Goal: Task Accomplishment & Management: Complete application form

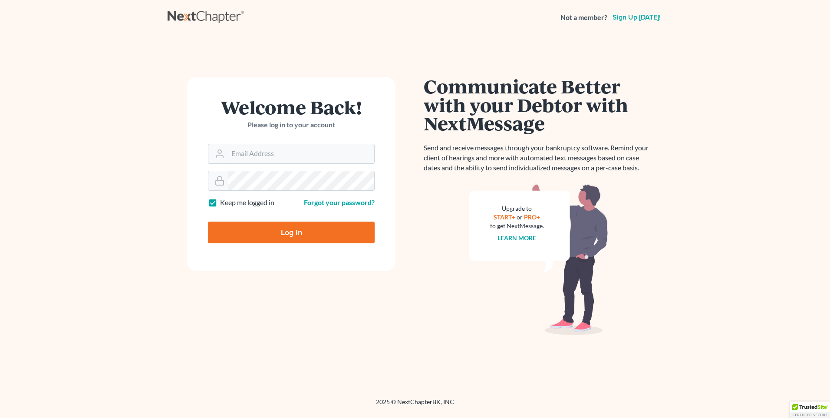
type input "[PERSON_NAME][EMAIL_ADDRESS][DOMAIN_NAME]"
click at [250, 235] on input "Log In" at bounding box center [291, 232] width 167 height 22
type input "Thinking..."
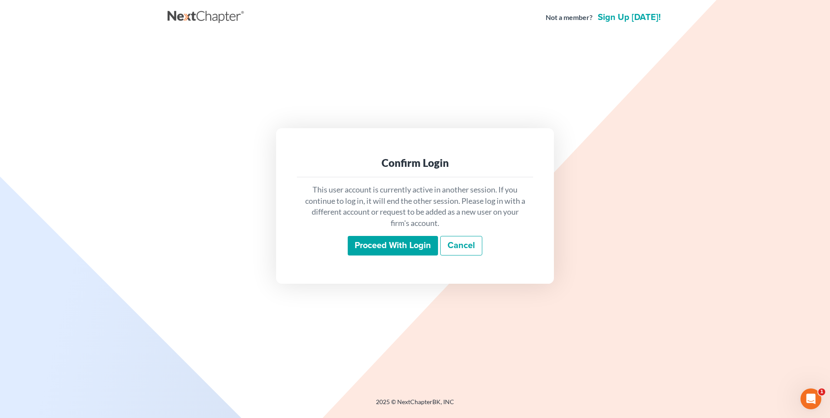
click at [372, 246] on input "Proceed with login" at bounding box center [393, 246] width 90 height 20
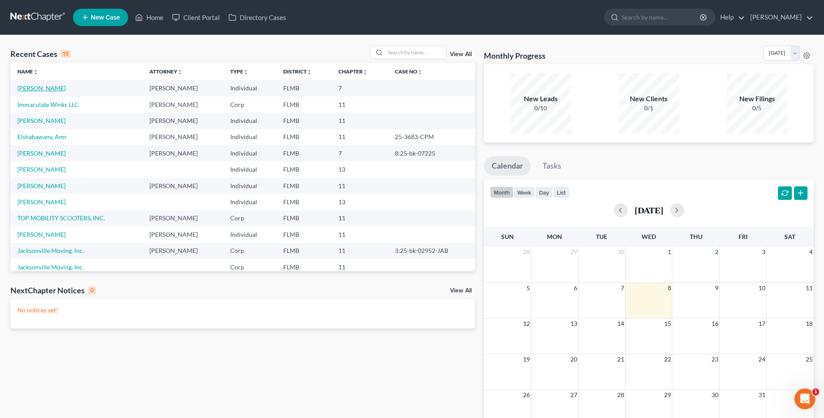
click at [43, 86] on link "[PERSON_NAME]" at bounding box center [41, 87] width 48 height 7
select select "1"
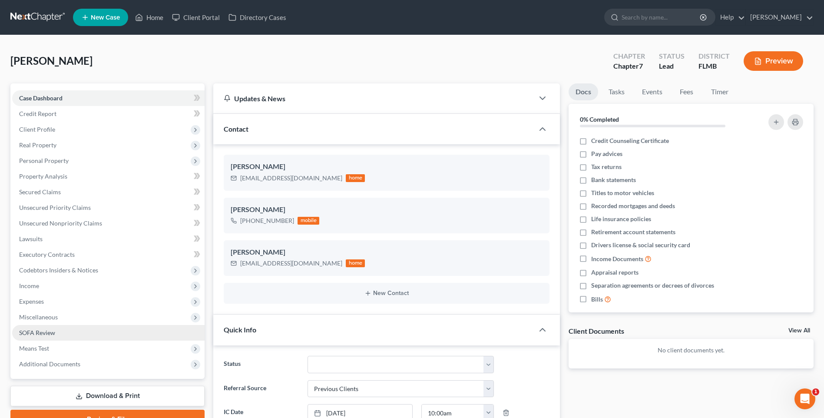
click at [34, 329] on span "SOFA Review" at bounding box center [37, 332] width 36 height 7
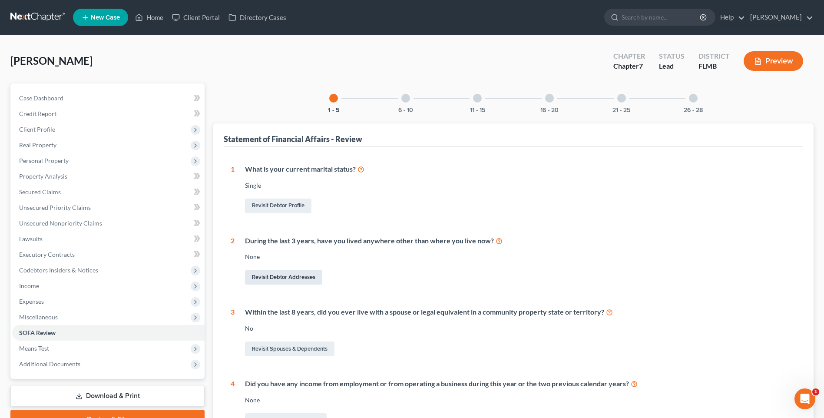
click at [280, 276] on link "Revisit Debtor Addresses" at bounding box center [283, 277] width 77 height 15
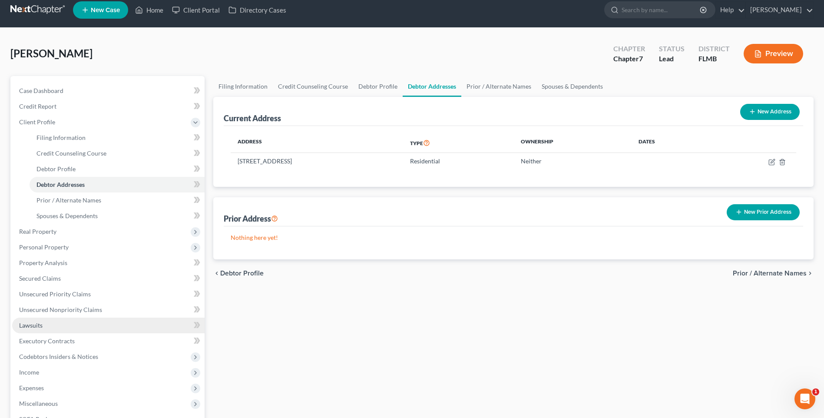
scroll to position [138, 0]
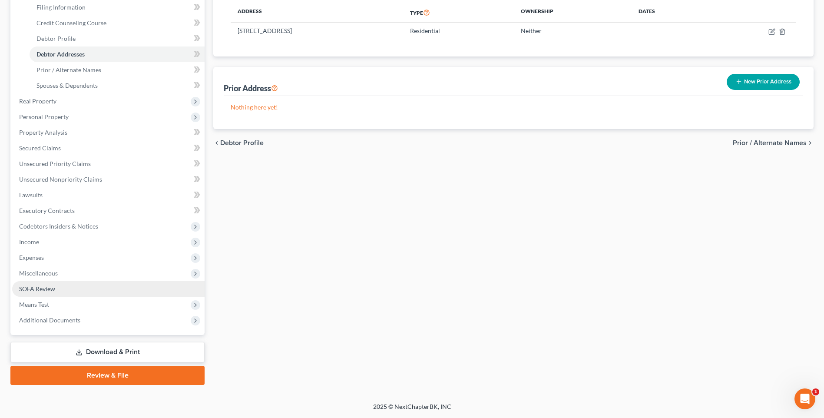
click at [26, 288] on span "SOFA Review" at bounding box center [37, 288] width 36 height 7
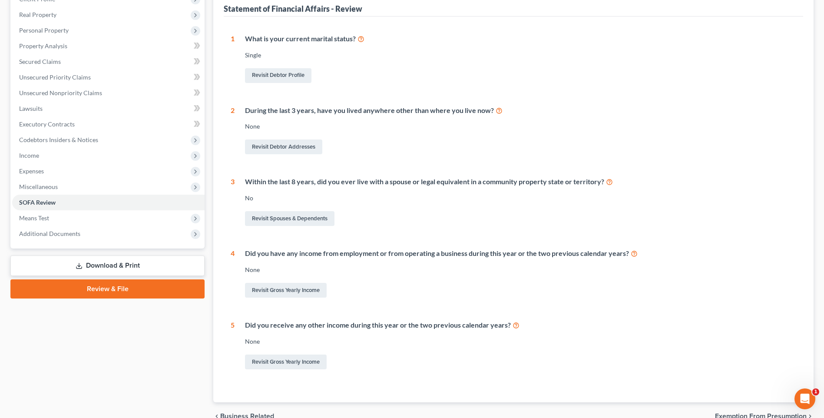
scroll to position [174, 0]
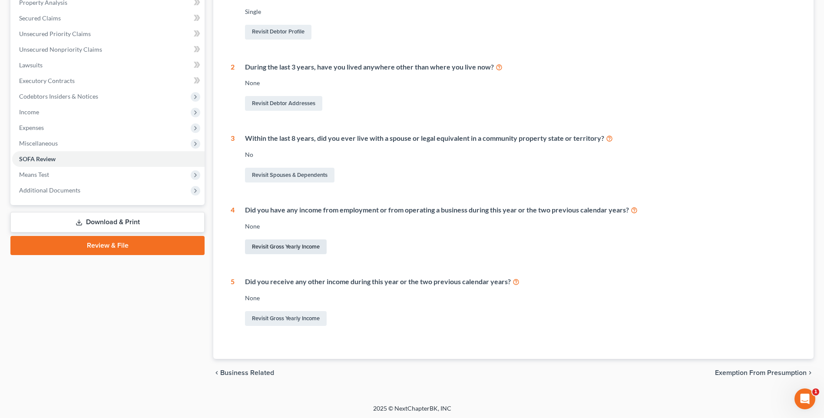
click at [285, 245] on link "Revisit Gross Yearly Income" at bounding box center [286, 246] width 82 height 15
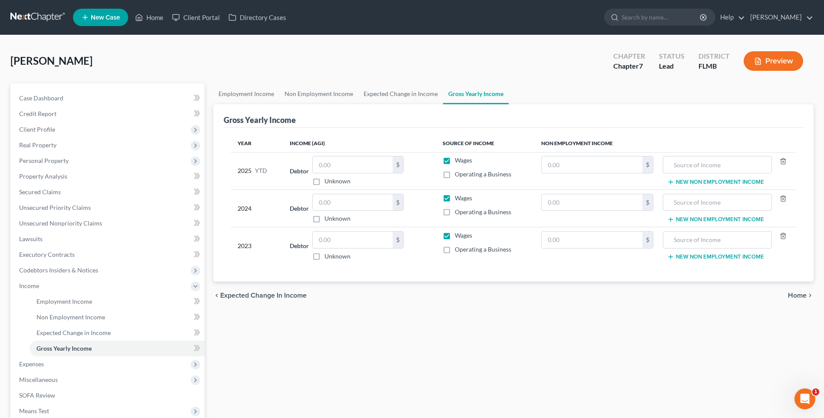
click at [455, 176] on label "Operating a Business" at bounding box center [483, 174] width 56 height 9
click at [458, 175] on input "Operating a Business" at bounding box center [461, 173] width 6 height 6
checkbox input "true"
click at [455, 162] on label "Wages" at bounding box center [463, 160] width 17 height 9
click at [458, 162] on input "Wages" at bounding box center [461, 159] width 6 height 6
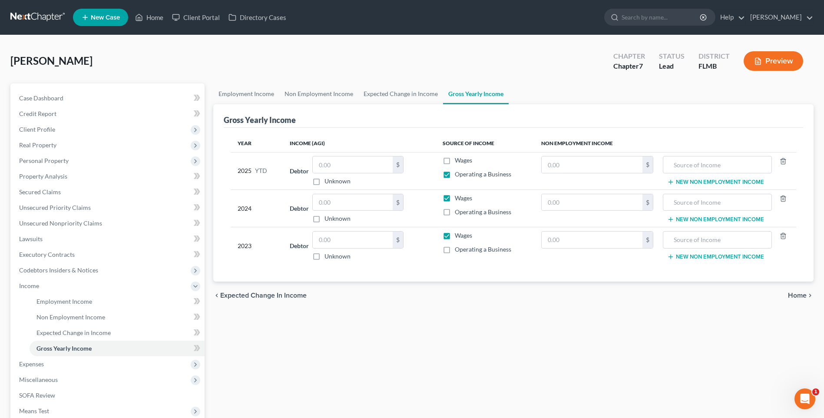
click at [455, 161] on label "Wages" at bounding box center [463, 160] width 17 height 9
click at [458, 161] on input "Wages" at bounding box center [461, 159] width 6 height 6
checkbox input "true"
click at [455, 175] on label "Operating a Business" at bounding box center [483, 174] width 56 height 9
click at [458, 175] on input "Operating a Business" at bounding box center [461, 173] width 6 height 6
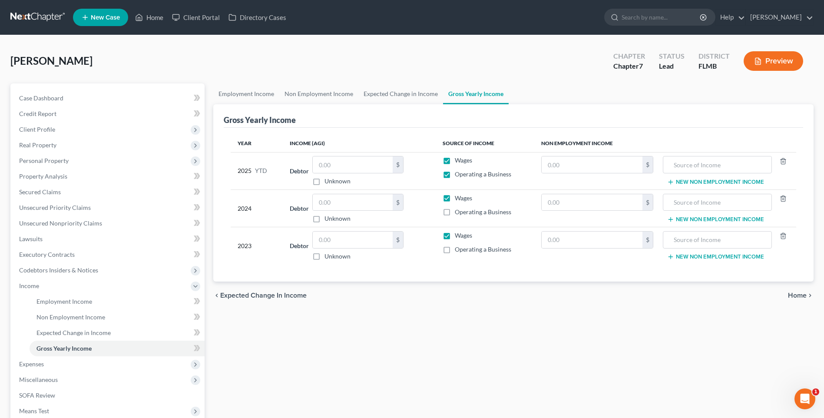
checkbox input "false"
click at [358, 163] on input "text" at bounding box center [353, 164] width 80 height 17
click at [353, 200] on input "text" at bounding box center [353, 202] width 80 height 17
type input "7"
click at [320, 238] on input "text" at bounding box center [353, 239] width 80 height 17
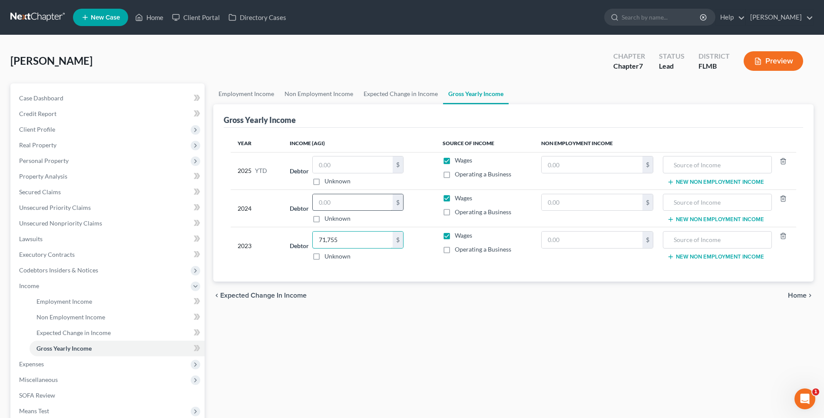
type input "71,755"
click at [334, 204] on input "text" at bounding box center [353, 202] width 80 height 17
type input "54,457"
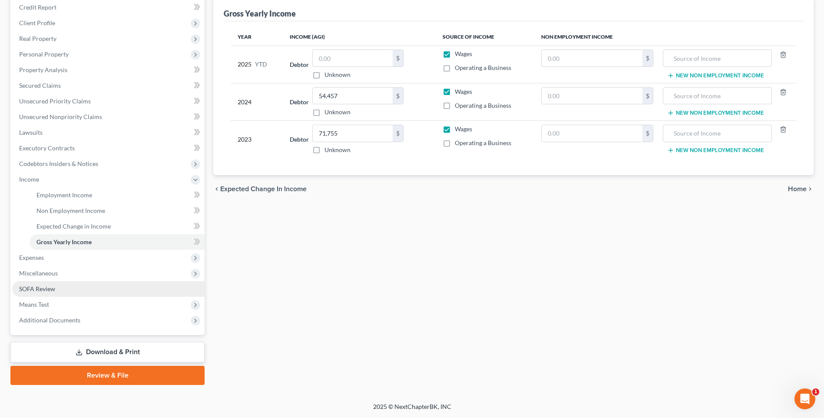
click at [26, 286] on span "SOFA Review" at bounding box center [37, 288] width 36 height 7
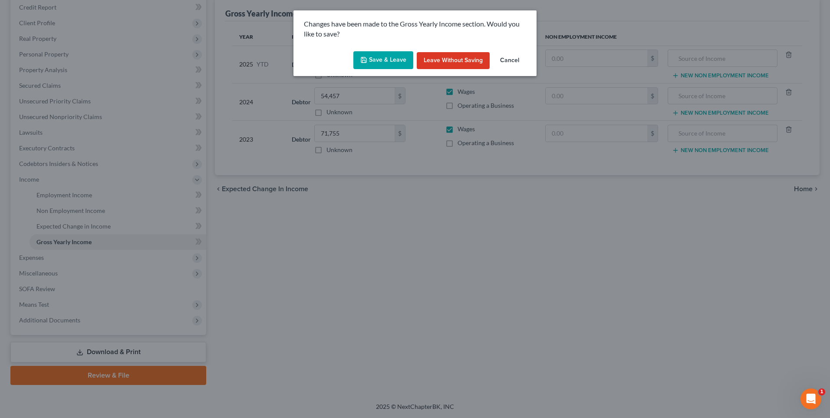
click at [392, 61] on button "Save & Leave" at bounding box center [383, 60] width 60 height 18
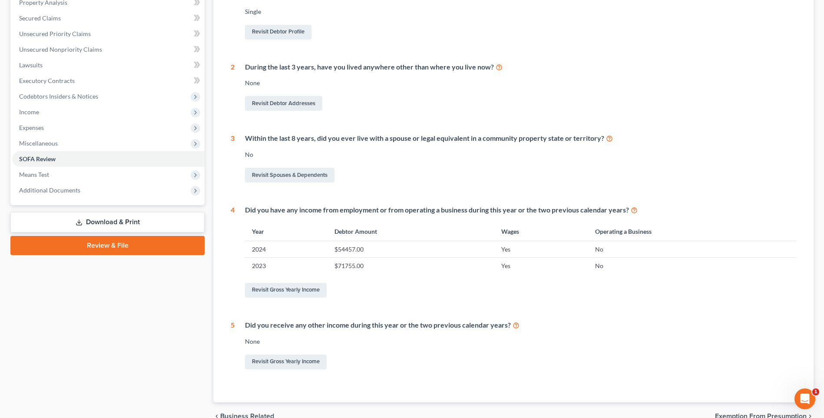
scroll to position [219, 0]
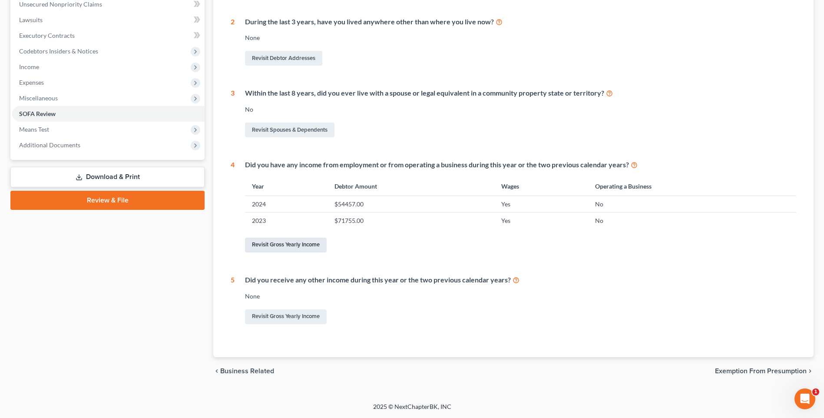
click at [273, 244] on link "Revisit Gross Yearly Income" at bounding box center [286, 245] width 82 height 15
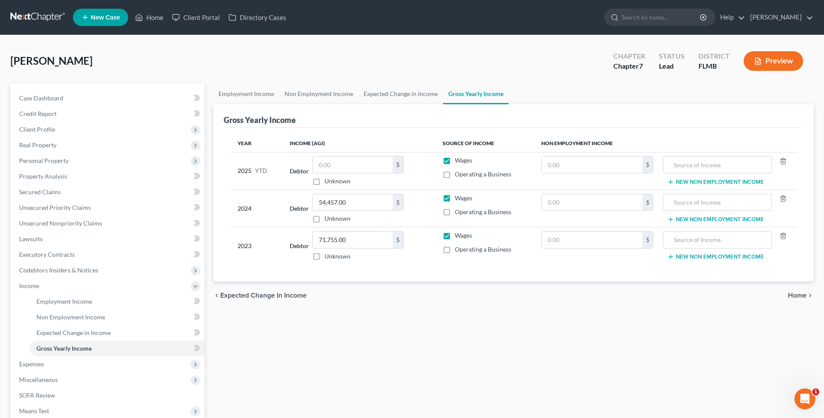
click at [455, 174] on label "Operating a Business" at bounding box center [483, 174] width 56 height 9
click at [458, 174] on input "Operating a Business" at bounding box center [461, 173] width 6 height 6
checkbox input "true"
click at [455, 214] on label "Operating a Business" at bounding box center [483, 212] width 56 height 9
click at [458, 213] on input "Operating a Business" at bounding box center [461, 211] width 6 height 6
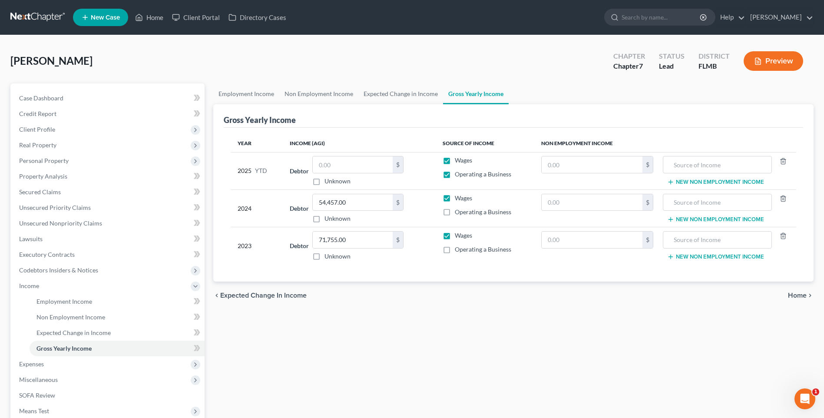
checkbox input "true"
click at [455, 251] on label "Operating a Business" at bounding box center [483, 249] width 56 height 9
click at [458, 251] on input "Operating a Business" at bounding box center [461, 248] width 6 height 6
checkbox input "true"
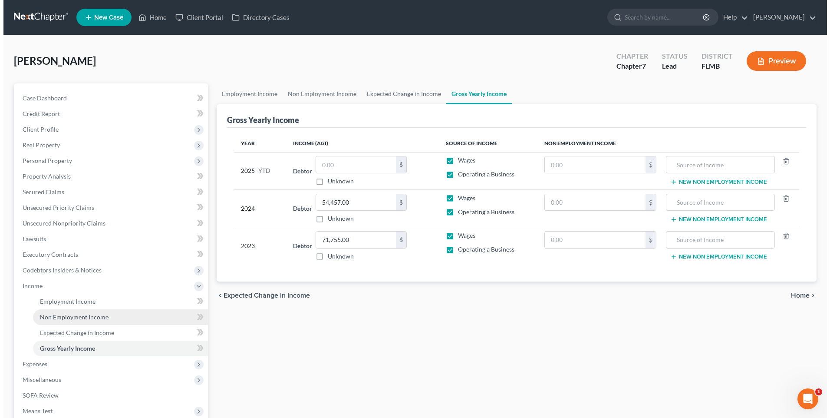
scroll to position [106, 0]
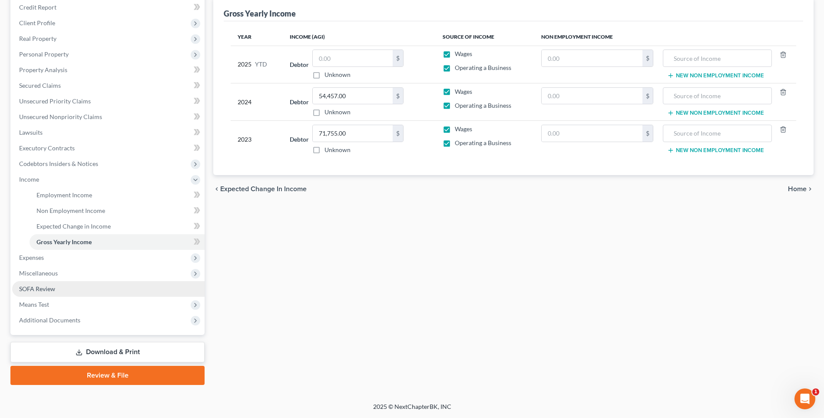
click at [49, 287] on span "SOFA Review" at bounding box center [37, 288] width 36 height 7
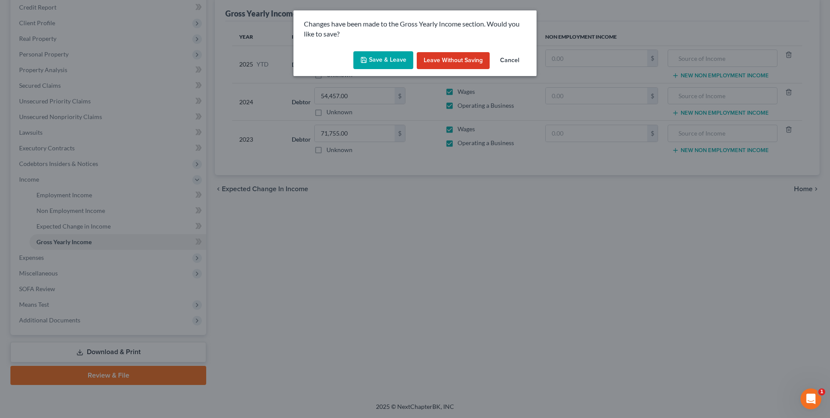
click at [366, 62] on polyline "button" at bounding box center [364, 61] width 3 height 2
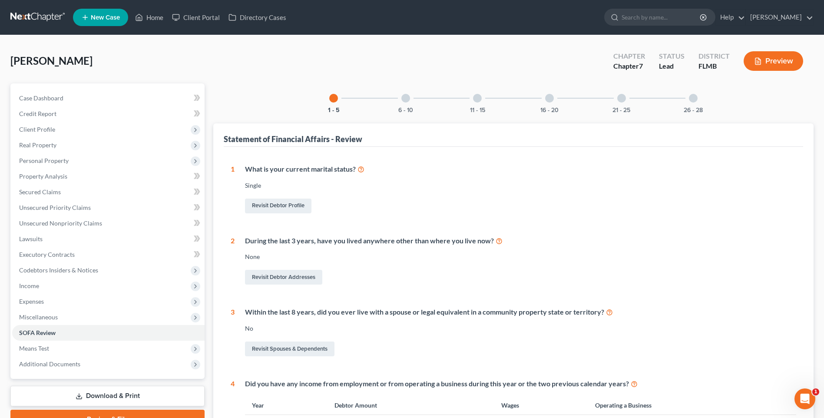
click at [405, 99] on div at bounding box center [405, 98] width 9 height 9
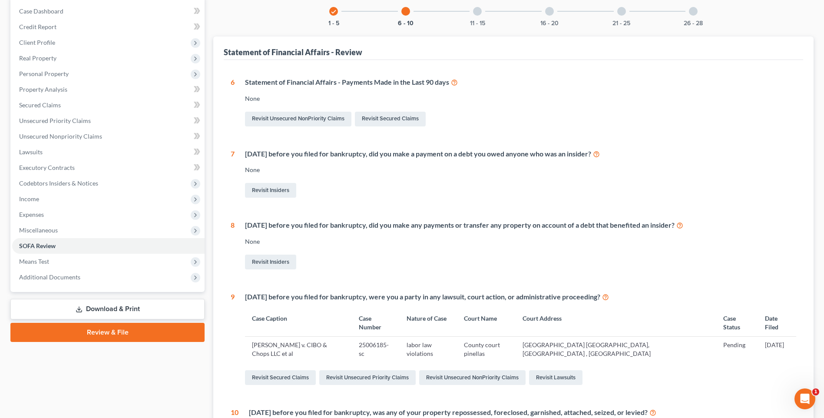
scroll to position [130, 0]
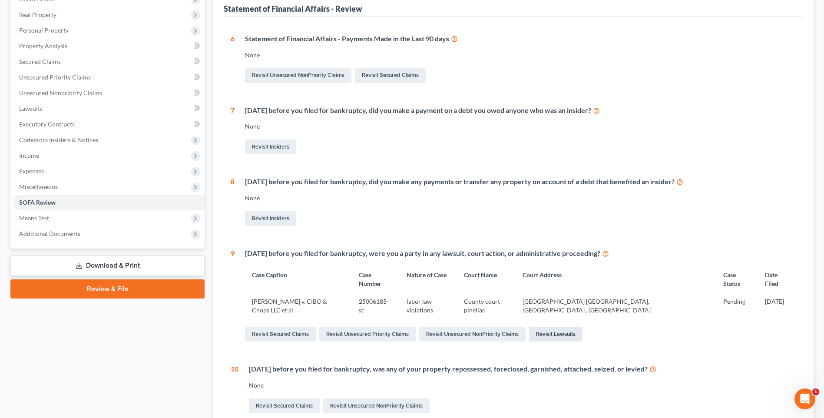
click at [553, 327] on link "Revisit Lawsuits" at bounding box center [555, 334] width 53 height 15
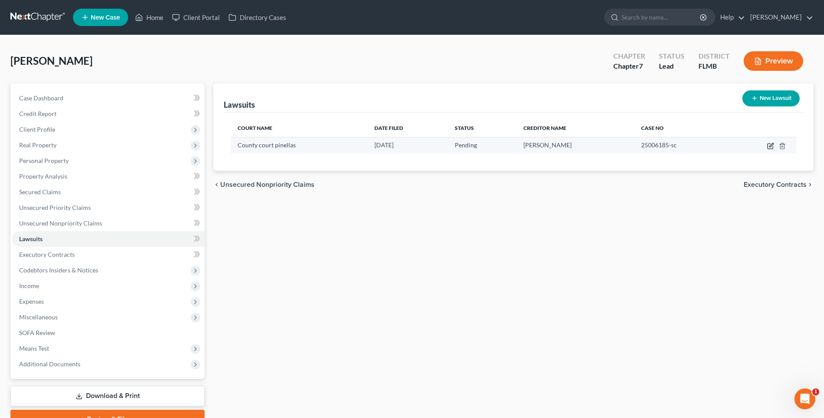
click at [771, 143] on icon "button" at bounding box center [770, 145] width 7 height 7
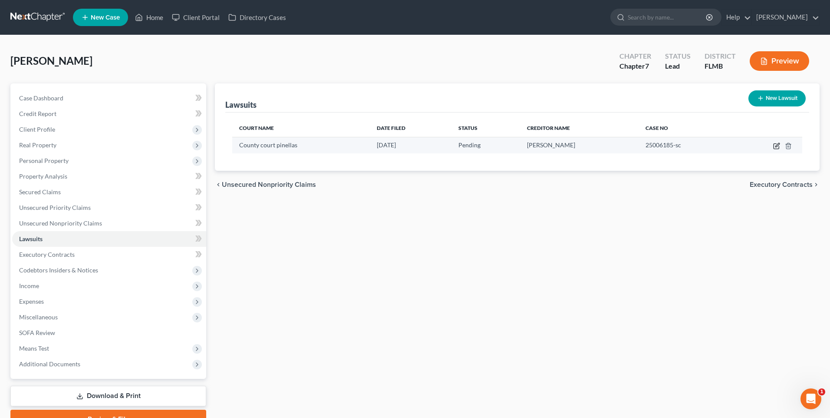
select select "9"
select select "0"
select select "4"
select select "9"
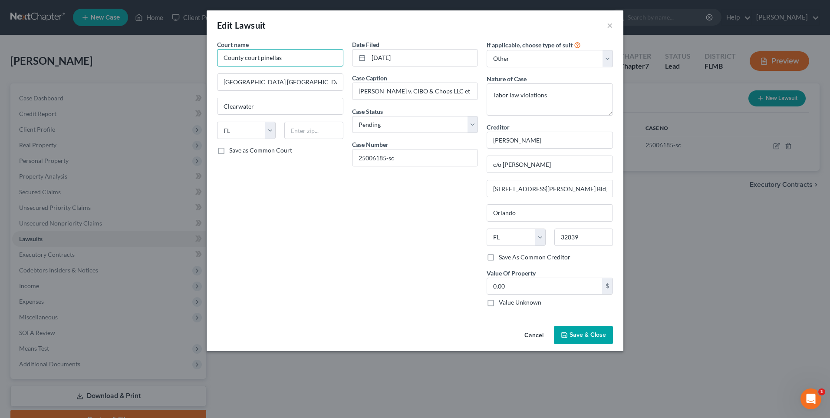
drag, startPoint x: 295, startPoint y: 54, endPoint x: 0, endPoint y: 46, distance: 295.4
click at [3, 60] on div "Edit Lawsuit × Court name * County court pinellas [GEOGRAPHIC_DATA] [GEOGRAPHIC…" at bounding box center [415, 209] width 830 height 418
type input "[GEOGRAPHIC_DATA]"
type input "[STREET_ADDRESS]"
type input "33756"
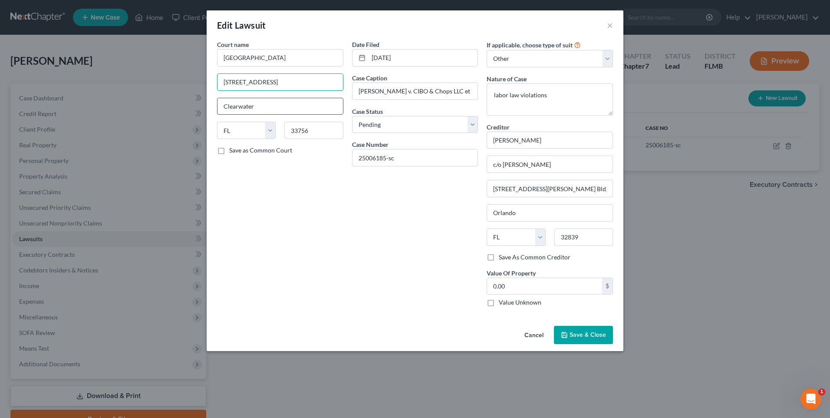
type input "Clearwater"
click at [592, 333] on span "Save & Close" at bounding box center [588, 334] width 36 height 7
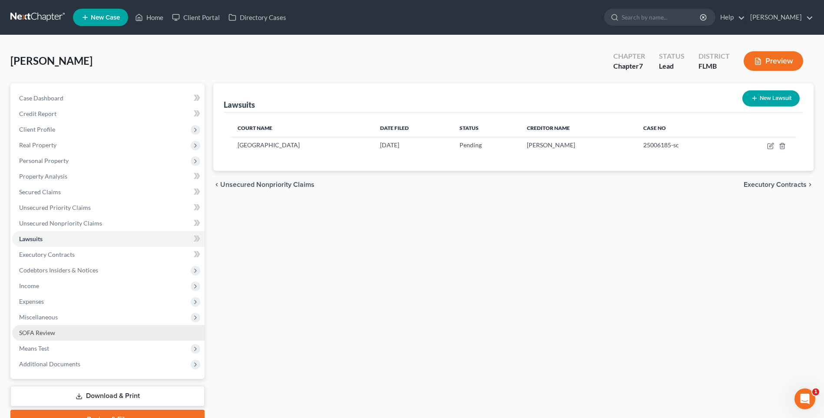
click at [33, 333] on span "SOFA Review" at bounding box center [37, 332] width 36 height 7
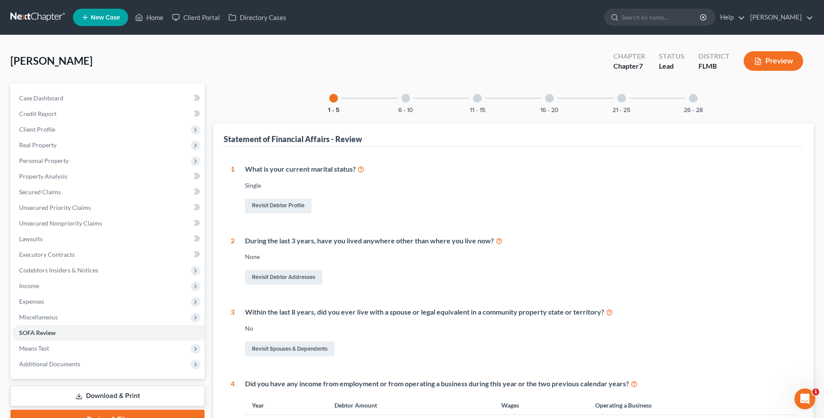
click at [406, 97] on div at bounding box center [405, 98] width 9 height 9
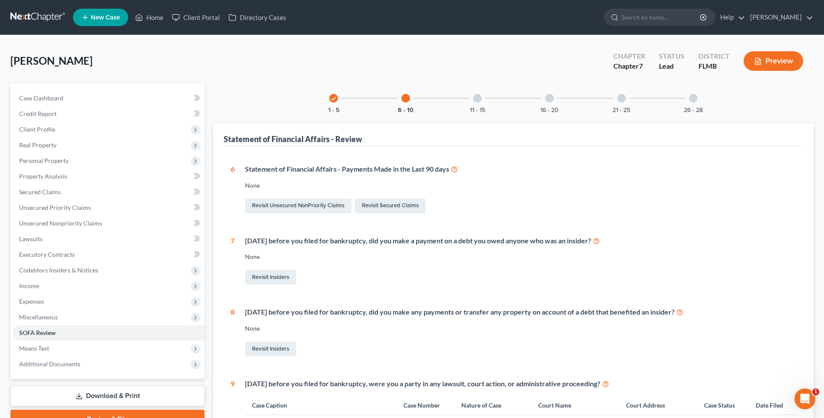
click at [474, 101] on div at bounding box center [477, 98] width 9 height 9
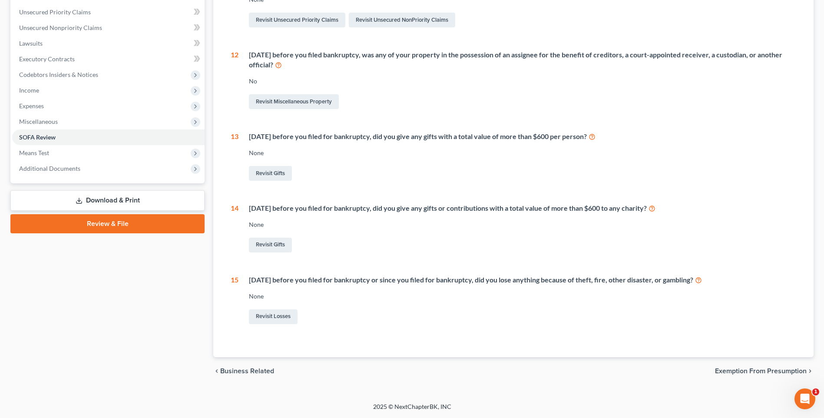
scroll to position [65, 0]
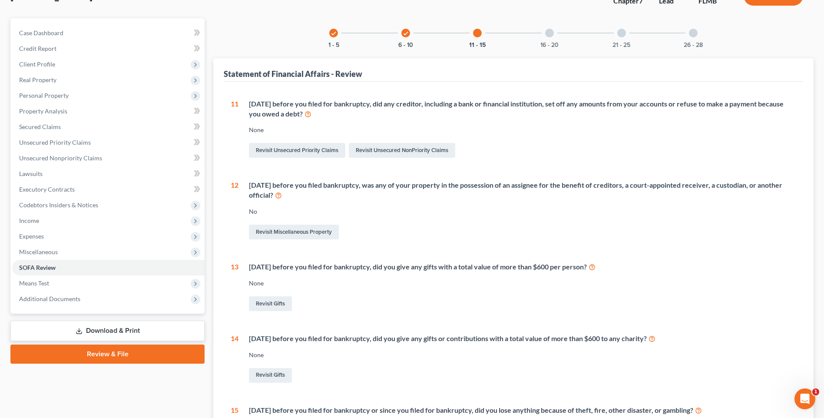
click at [549, 35] on div at bounding box center [549, 33] width 9 height 9
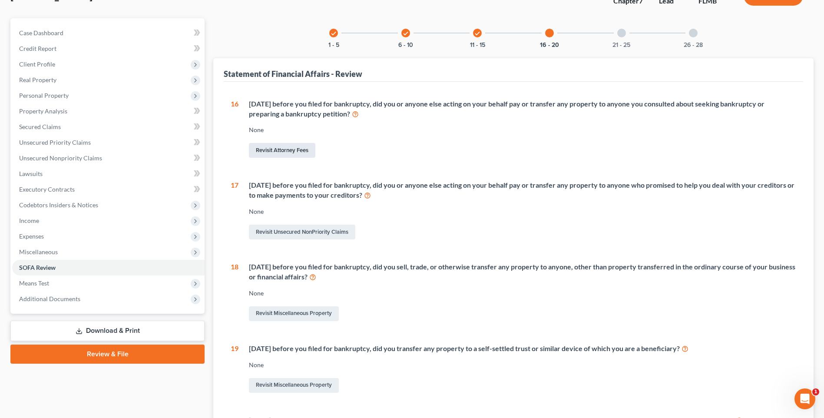
click at [283, 149] on link "Revisit Attorney Fees" at bounding box center [282, 150] width 66 height 15
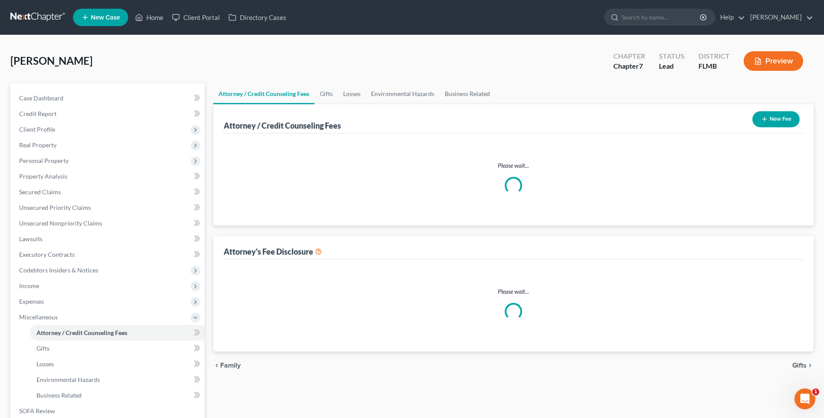
select select "0"
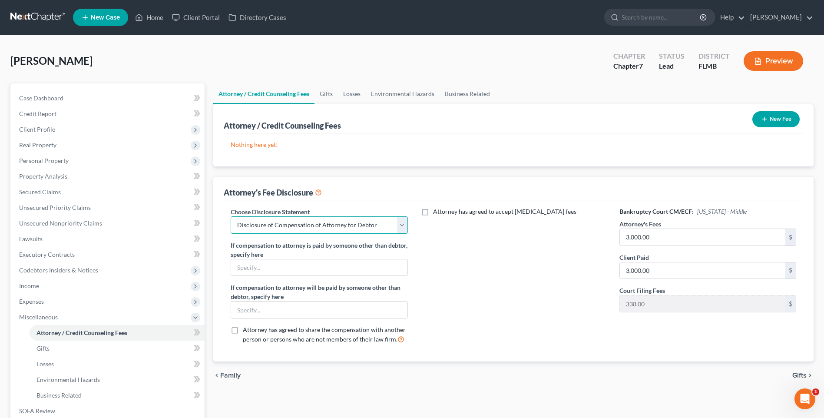
click at [404, 222] on select "Select Disclosure of Compensation of Attorney for Debtor" at bounding box center [319, 224] width 177 height 17
click at [405, 222] on select "Select Disclosure of Compensation of Attorney for Debtor" at bounding box center [319, 224] width 177 height 17
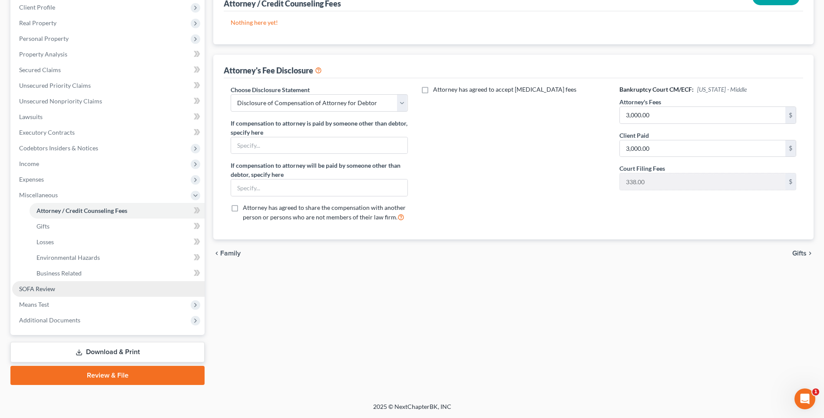
click at [37, 290] on span "SOFA Review" at bounding box center [37, 288] width 36 height 7
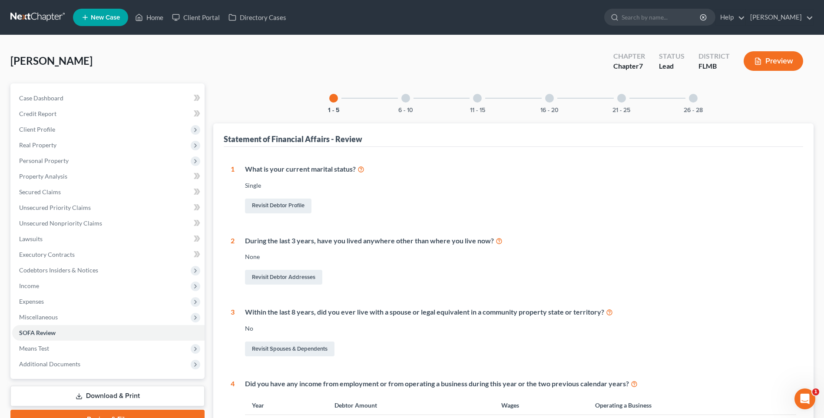
click at [550, 100] on div at bounding box center [549, 98] width 9 height 9
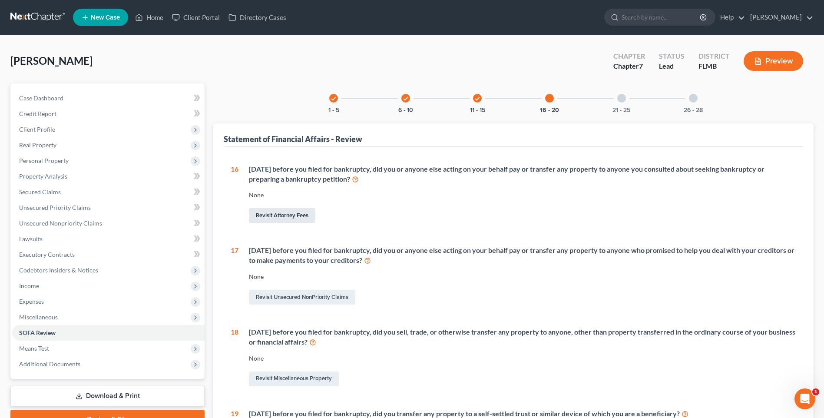
click at [291, 213] on link "Revisit Attorney Fees" at bounding box center [282, 215] width 66 height 15
select select "0"
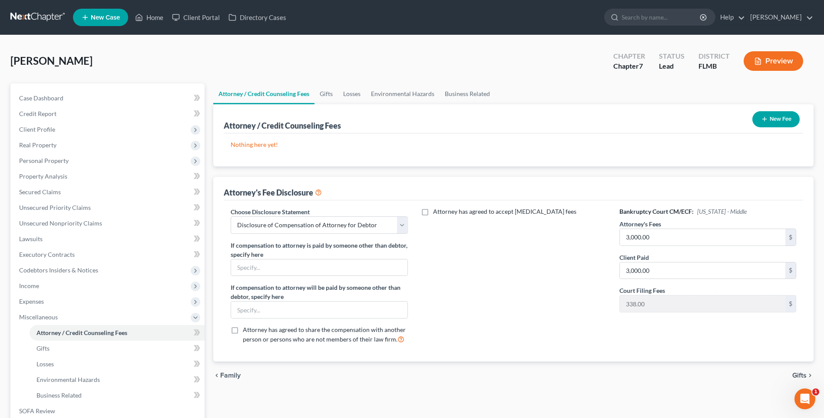
click at [433, 210] on label "Attorney has agreed to accept [MEDICAL_DATA] fees" at bounding box center [504, 211] width 143 height 9
click at [436, 210] on input "Attorney has agreed to accept [MEDICAL_DATA] fees" at bounding box center [439, 210] width 6 height 6
click at [433, 211] on label "Attorney has agreed to accept [MEDICAL_DATA] fees" at bounding box center [504, 211] width 143 height 9
click at [436, 211] on input "Attorney has agreed to accept [MEDICAL_DATA] fees" at bounding box center [439, 210] width 6 height 6
click at [433, 213] on label "Attorney has agreed to accept [MEDICAL_DATA] fees" at bounding box center [504, 211] width 143 height 9
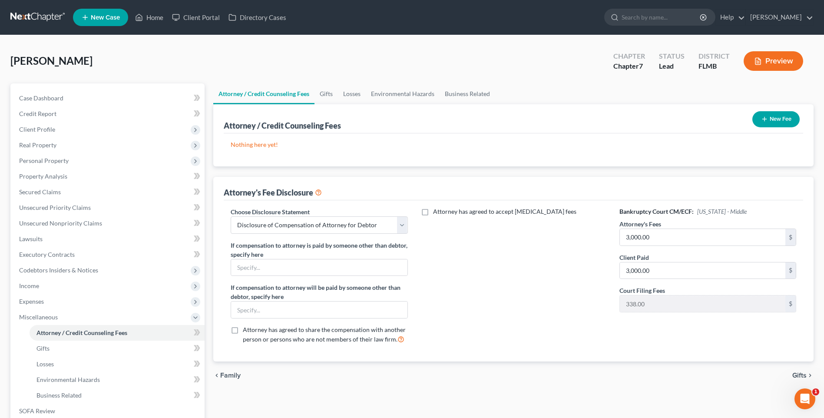
click at [436, 213] on input "Attorney has agreed to accept [MEDICAL_DATA] fees" at bounding box center [439, 210] width 6 height 6
click at [450, 223] on input "text" at bounding box center [508, 231] width 165 height 17
click at [433, 209] on label "Attorney has agreed to accept [MEDICAL_DATA] fees" at bounding box center [504, 211] width 143 height 9
click at [436, 209] on input "Attorney has agreed to accept [MEDICAL_DATA] fees" at bounding box center [439, 210] width 6 height 6
checkbox input "false"
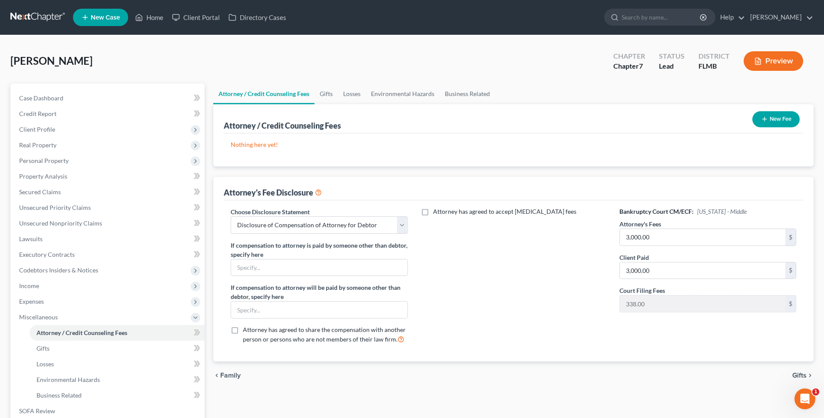
click at [764, 118] on icon "button" at bounding box center [764, 119] width 7 height 7
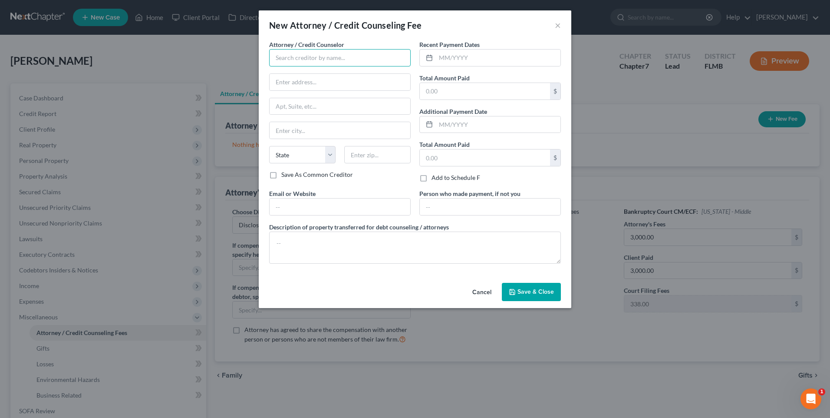
click at [325, 56] on input "text" at bounding box center [340, 57] width 142 height 17
type input "DebtorCC"
click at [475, 53] on input "text" at bounding box center [498, 58] width 125 height 17
click at [449, 54] on input "text" at bounding box center [498, 58] width 125 height 17
type input "[DATE]"
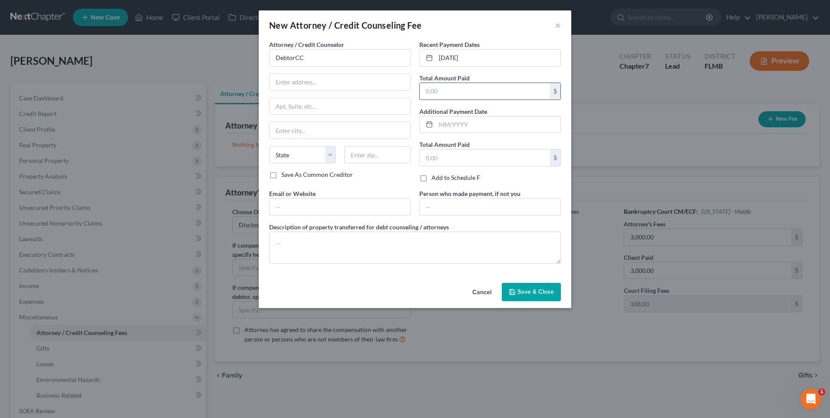
click at [479, 99] on input "text" at bounding box center [485, 91] width 130 height 17
click at [463, 84] on input "text" at bounding box center [485, 91] width 130 height 17
type input "19.95"
click at [281, 200] on input "text" at bounding box center [340, 206] width 141 height 17
type input "[DOMAIN_NAME]"
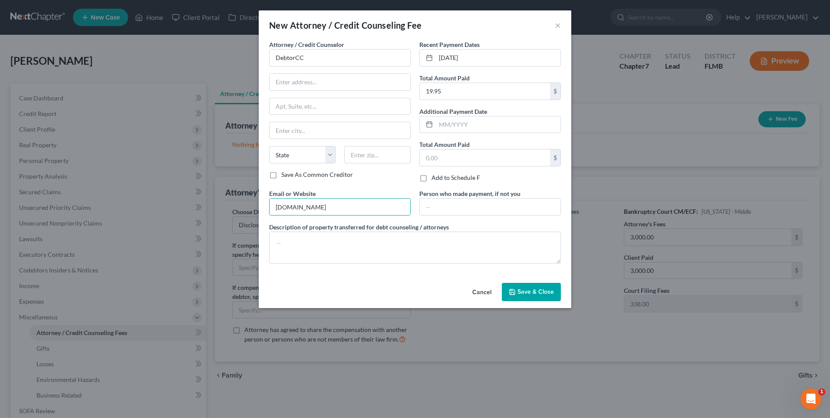
click at [546, 291] on span "Save & Close" at bounding box center [536, 291] width 36 height 7
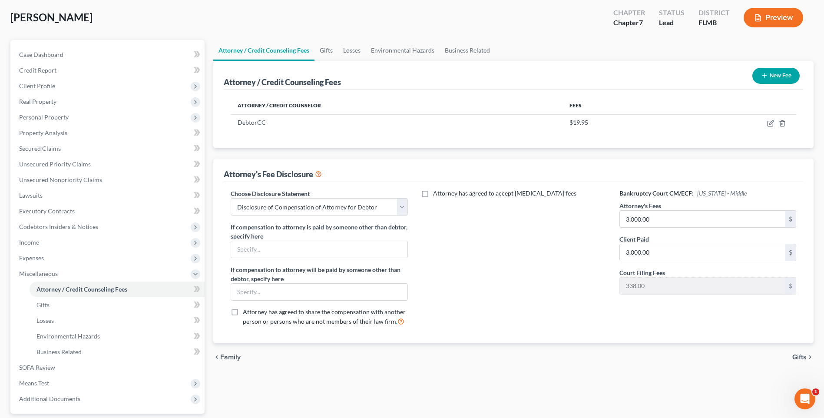
scroll to position [87, 0]
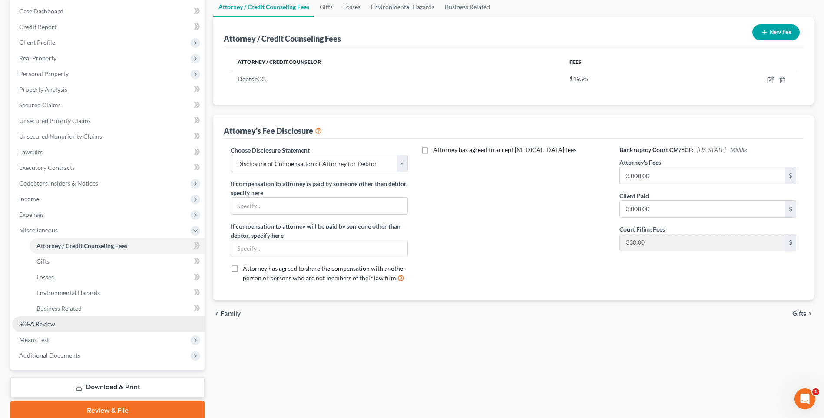
click at [38, 323] on span "SOFA Review" at bounding box center [37, 323] width 36 height 7
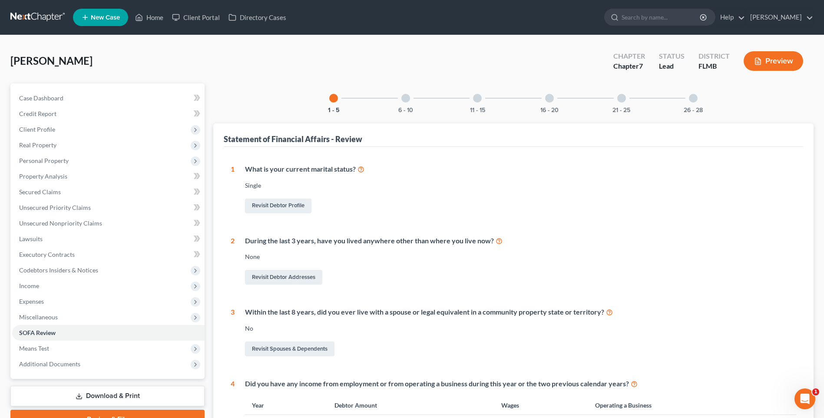
click at [476, 96] on div at bounding box center [477, 98] width 9 height 9
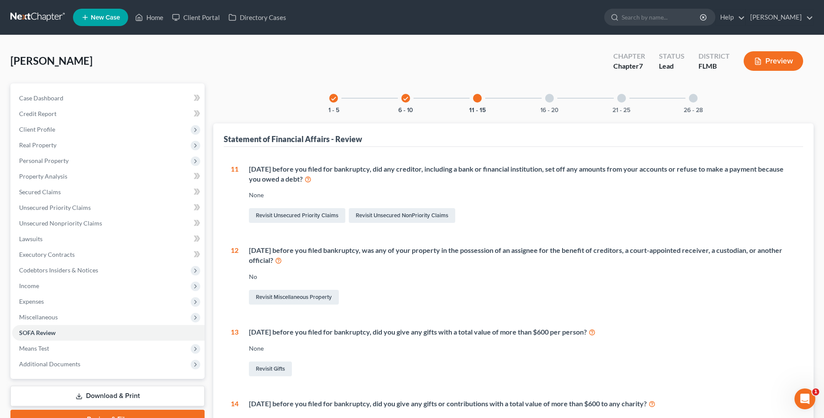
click at [552, 98] on div at bounding box center [549, 98] width 9 height 9
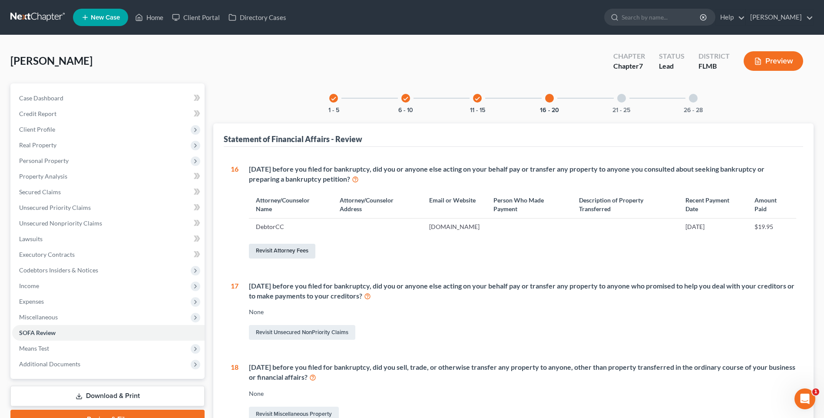
click at [290, 248] on link "Revisit Attorney Fees" at bounding box center [282, 251] width 66 height 15
select select "0"
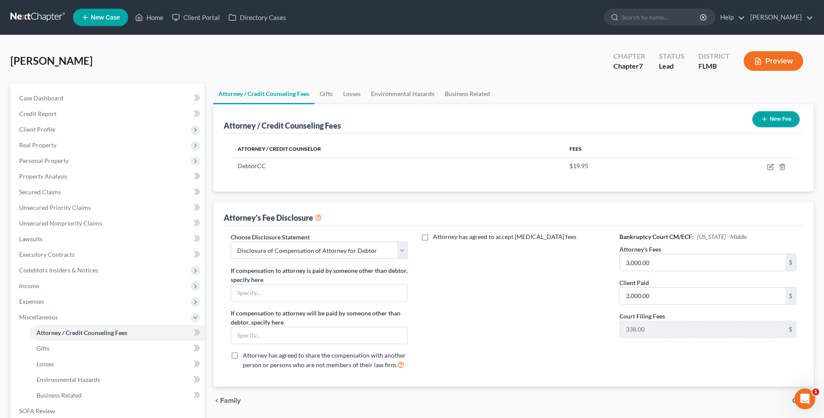
click at [778, 117] on button "New Fee" at bounding box center [775, 119] width 47 height 16
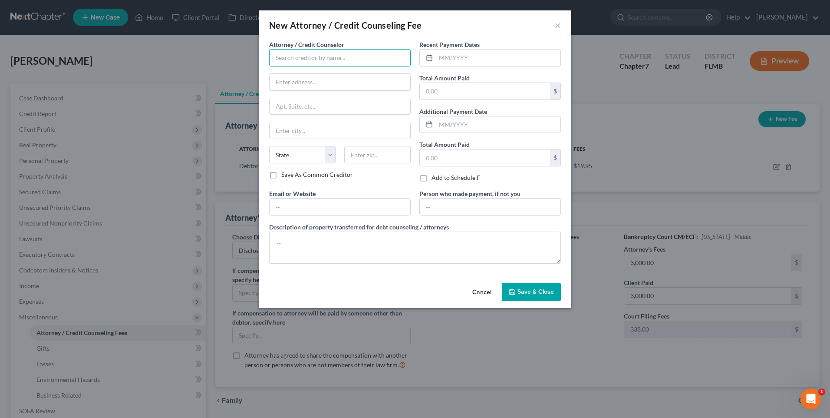
click at [275, 58] on input "text" at bounding box center [340, 57] width 142 height 17
type input "j"
type input "J"
type input "[PERSON_NAME], PA d/b/a [PERSON_NAME]"
type input "[STREET_ADDRESS][PERSON_NAME]`"
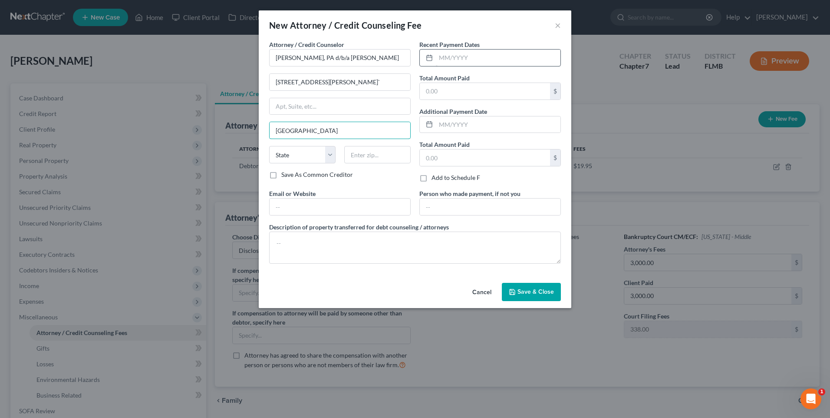
type input "[GEOGRAPHIC_DATA]"
select select "9"
type input "33602"
click at [476, 56] on input "text" at bounding box center [498, 58] width 125 height 17
click at [485, 63] on input "09/2023" at bounding box center [498, 58] width 125 height 17
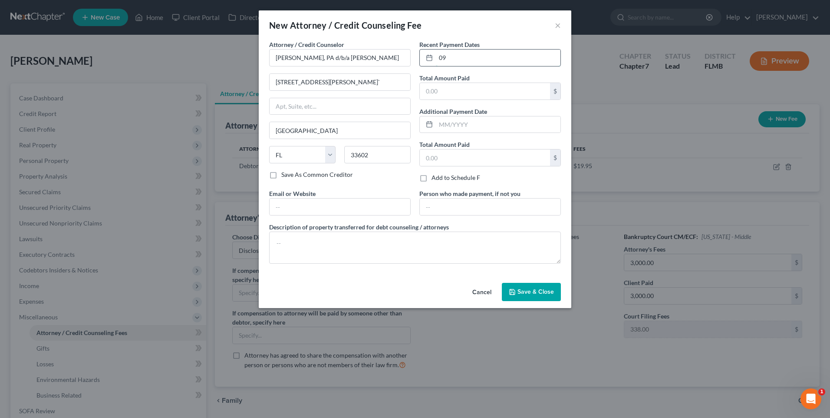
type input "0"
type input "09/2025"
type input "3,000"
click at [479, 94] on input "3,000" at bounding box center [485, 91] width 130 height 17
click at [467, 124] on input "text" at bounding box center [498, 124] width 125 height 17
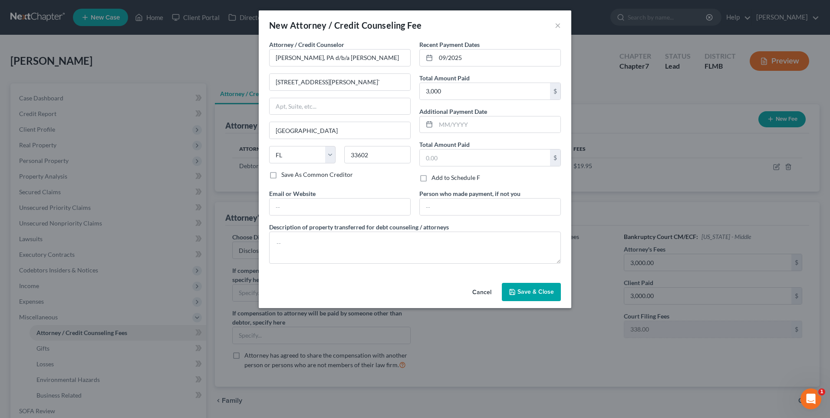
click at [599, 348] on div "New Attorney / Credit Counseling Fee × Attorney / Credit Counselor * [PERSON_NA…" at bounding box center [415, 209] width 830 height 418
click at [520, 290] on span "Save & Close" at bounding box center [536, 291] width 36 height 7
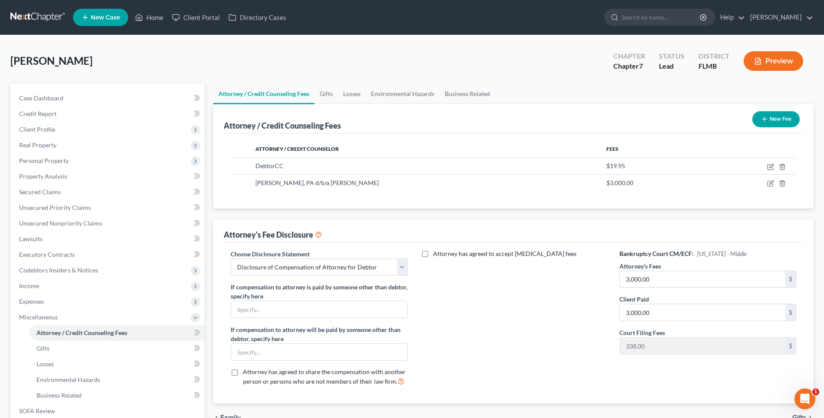
scroll to position [122, 0]
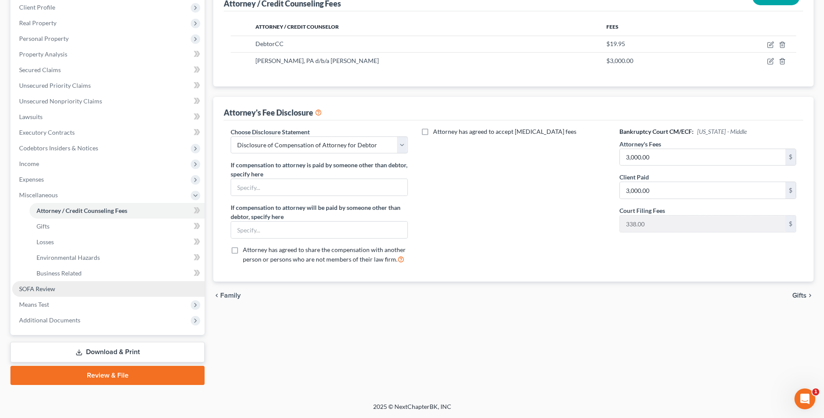
click at [20, 287] on span "SOFA Review" at bounding box center [37, 288] width 36 height 7
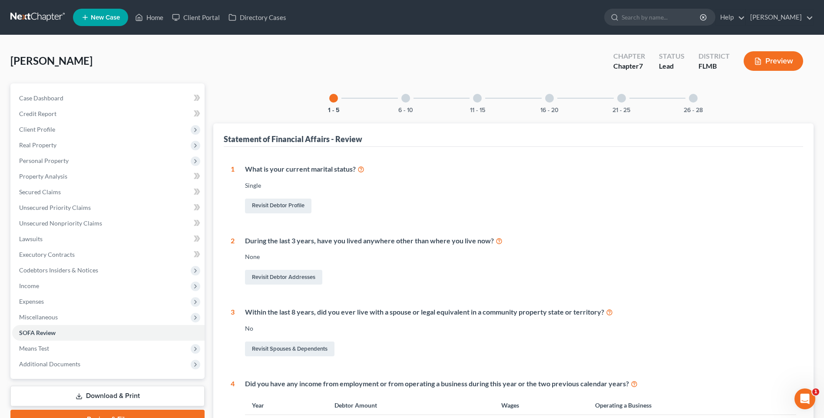
click at [552, 91] on div "16 - 20" at bounding box center [550, 98] width 30 height 30
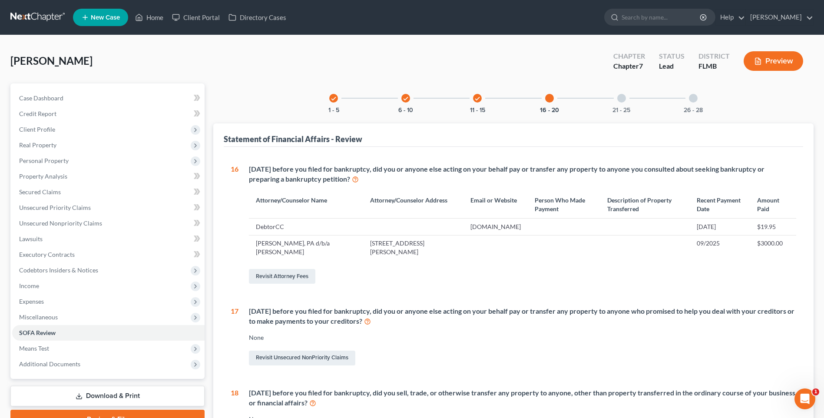
scroll to position [130, 0]
select select "0"
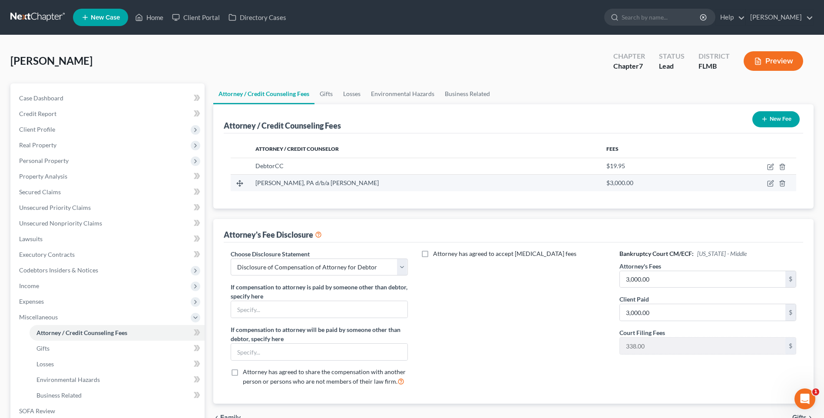
click at [775, 182] on td at bounding box center [750, 183] width 92 height 17
click at [770, 183] on icon "button" at bounding box center [771, 183] width 4 height 4
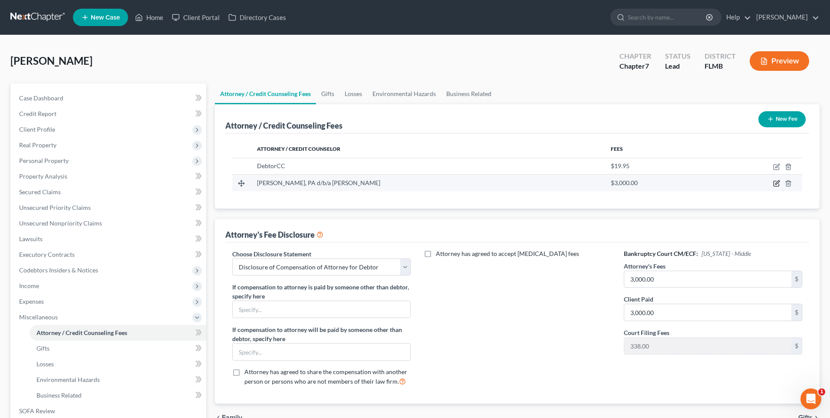
select select "9"
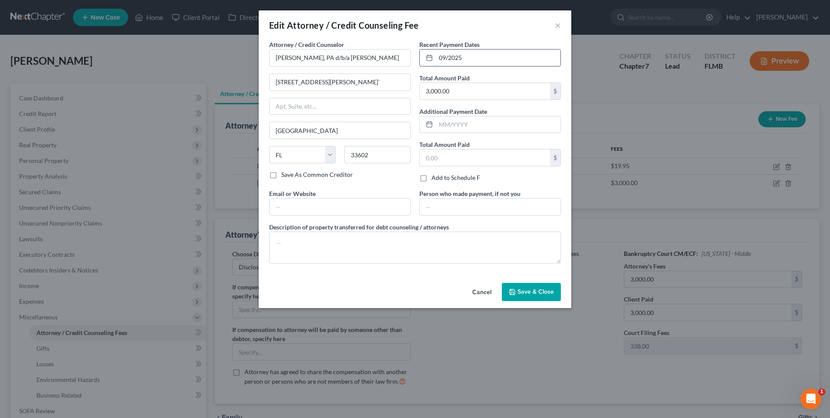
click at [450, 58] on input "09/2025" at bounding box center [498, 58] width 125 height 17
type input "[DATE]"
click at [532, 286] on button "Save & Close" at bounding box center [531, 292] width 59 height 18
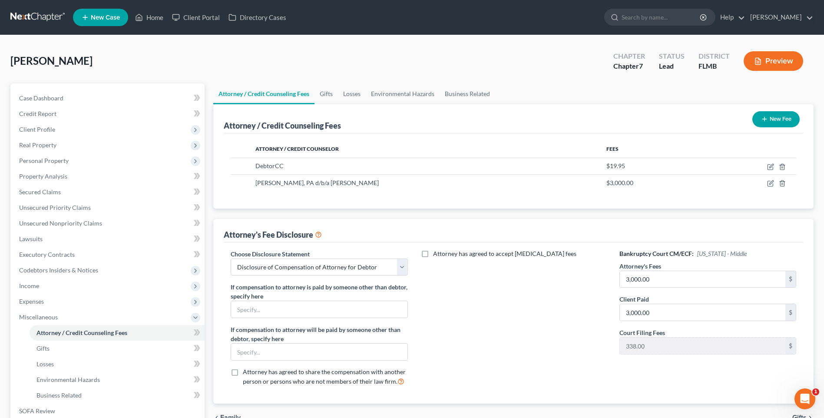
scroll to position [122, 0]
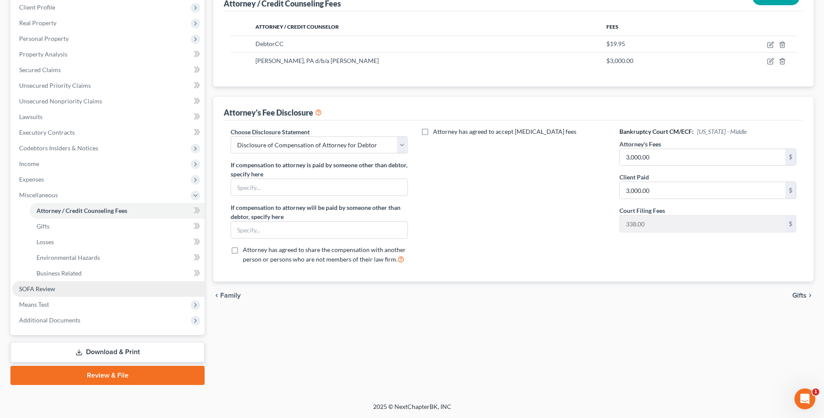
click at [34, 282] on link "SOFA Review" at bounding box center [108, 289] width 192 height 16
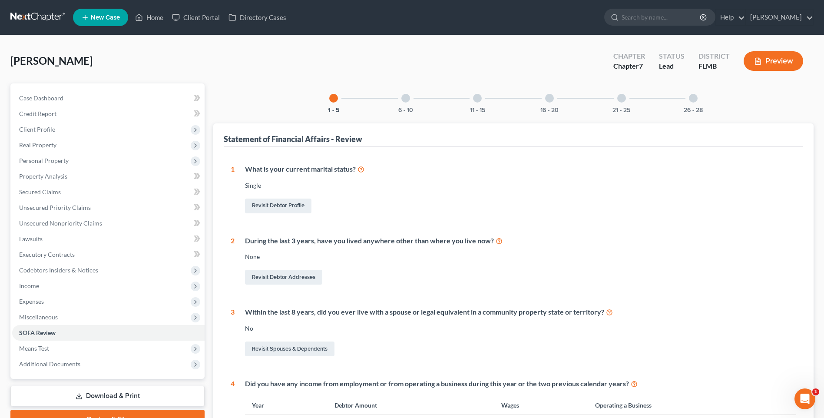
click at [545, 99] on div "16 - 20" at bounding box center [550, 98] width 30 height 30
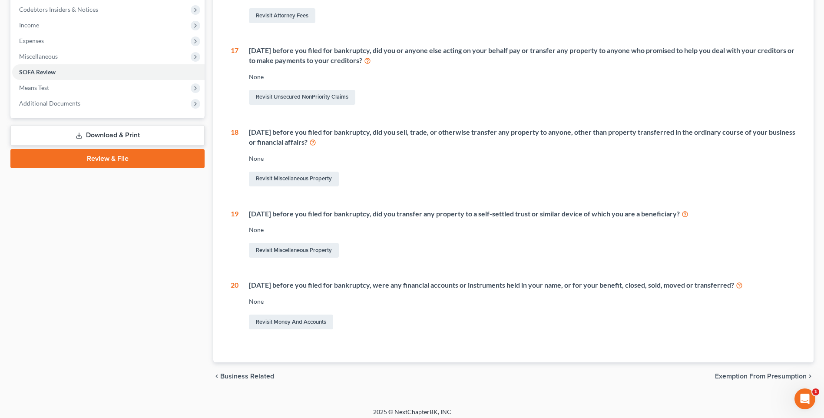
scroll to position [266, 0]
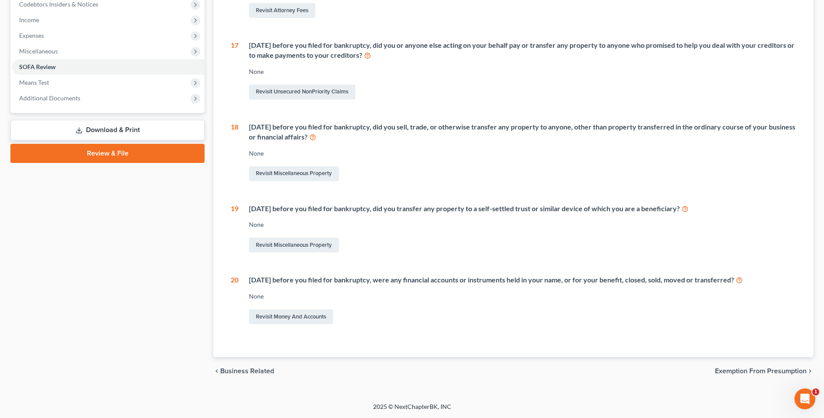
click at [776, 370] on span "Exemption from Presumption" at bounding box center [761, 370] width 92 height 7
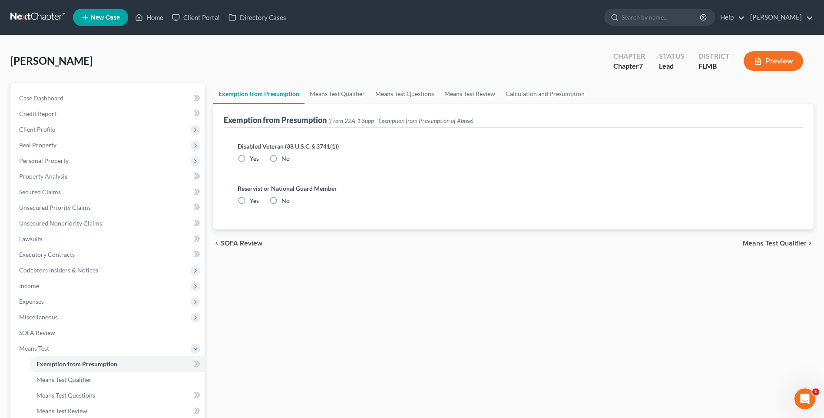
scroll to position [122, 0]
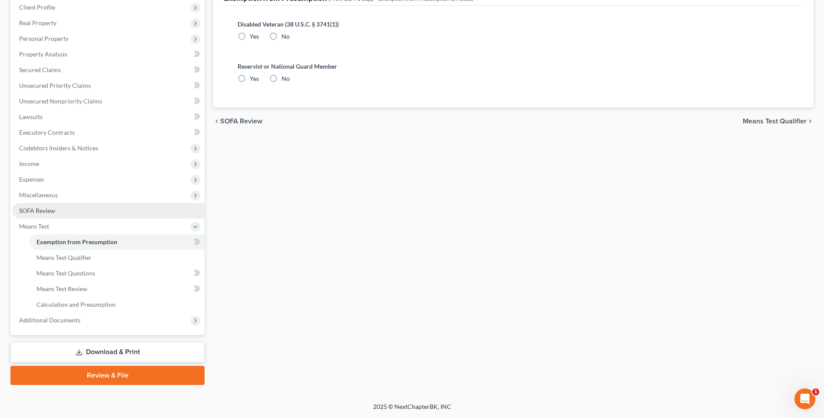
click at [43, 210] on span "SOFA Review" at bounding box center [37, 210] width 36 height 7
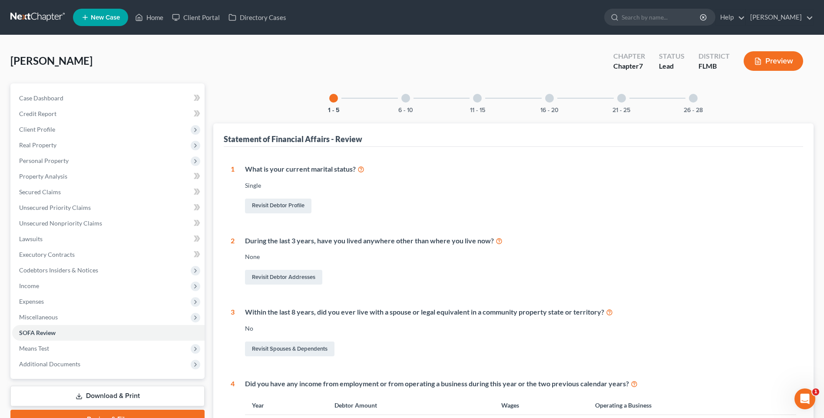
click at [624, 98] on div at bounding box center [621, 98] width 9 height 9
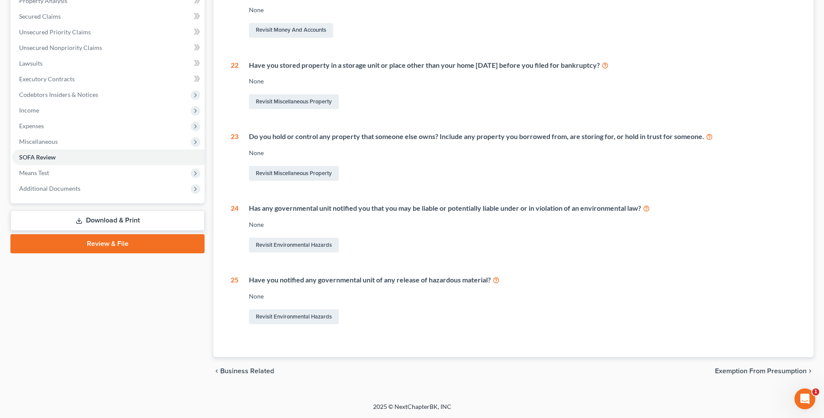
scroll to position [45, 0]
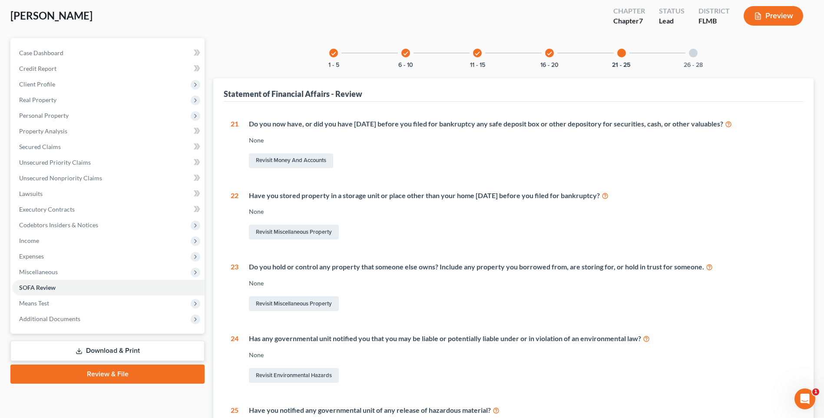
click at [691, 56] on div at bounding box center [693, 53] width 9 height 9
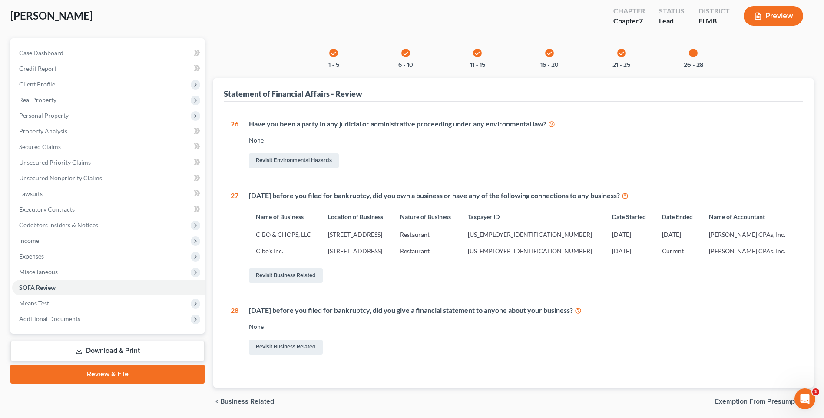
scroll to position [76, 0]
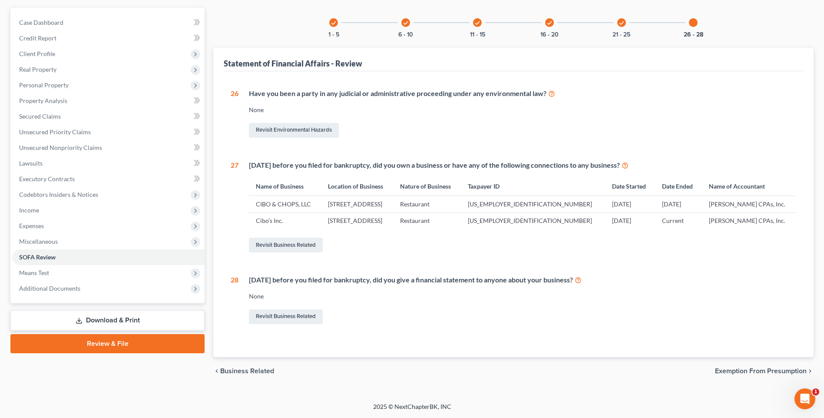
click at [762, 369] on span "Exemption from Presumption" at bounding box center [761, 370] width 92 height 7
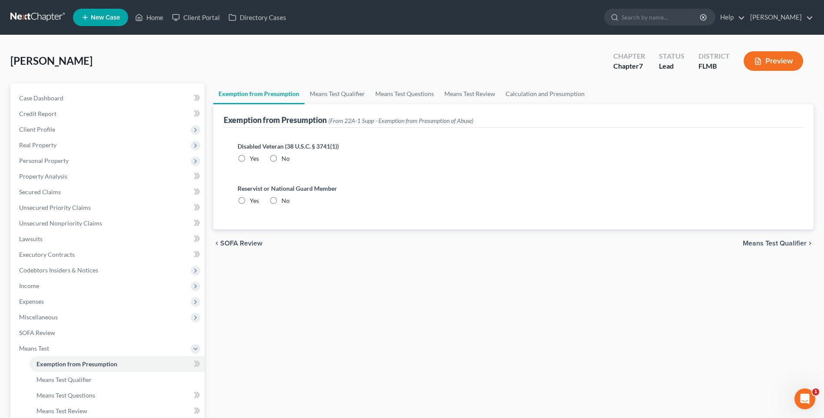
click at [281, 154] on div "No" at bounding box center [279, 158] width 20 height 9
click at [281, 160] on label "No" at bounding box center [285, 158] width 8 height 9
click at [285, 160] on input "No" at bounding box center [288, 157] width 6 height 6
radio input "true"
click at [281, 199] on label "No" at bounding box center [285, 200] width 8 height 9
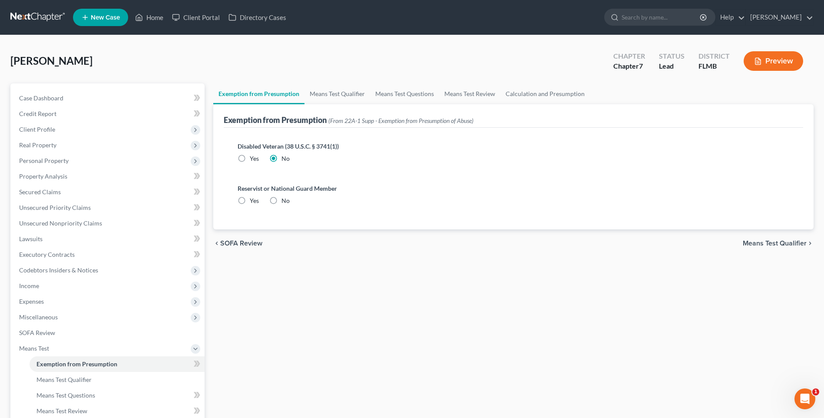
click at [285, 199] on input "No" at bounding box center [288, 199] width 6 height 6
radio input "true"
click at [768, 244] on span "Means Test Qualifier" at bounding box center [775, 243] width 64 height 7
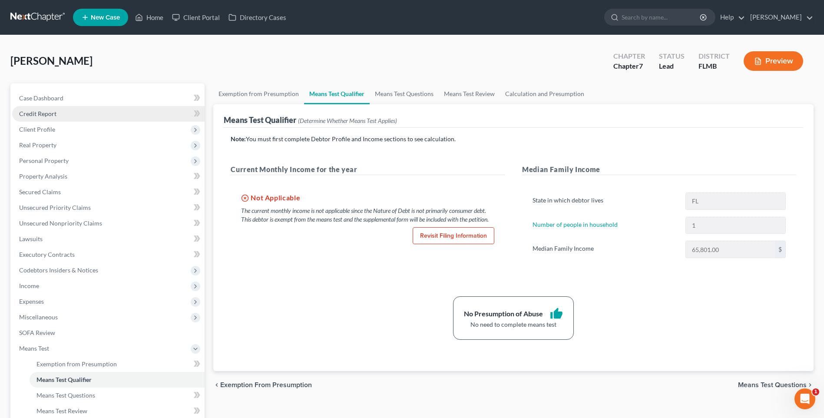
click at [41, 113] on span "Credit Report" at bounding box center [37, 113] width 37 height 7
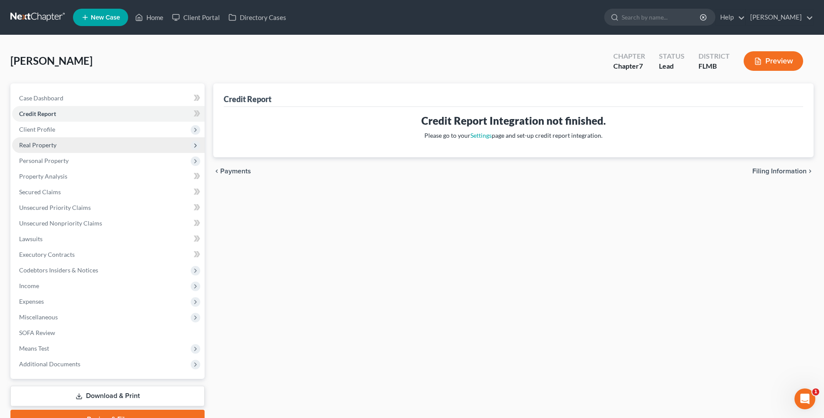
click at [30, 142] on span "Real Property" at bounding box center [37, 144] width 37 height 7
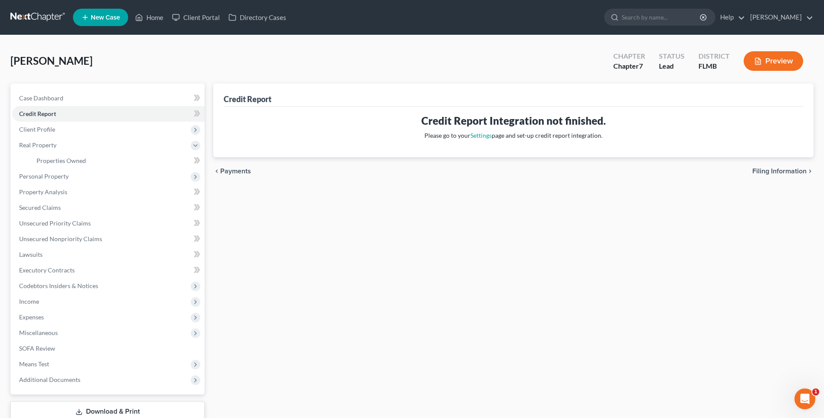
scroll to position [59, 0]
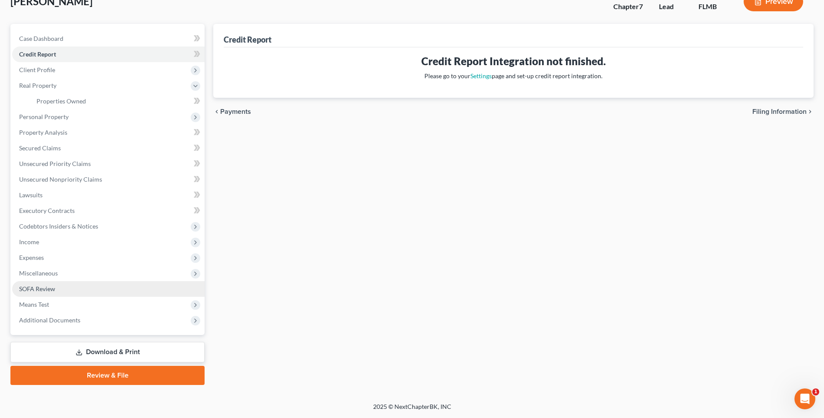
click at [30, 291] on span "SOFA Review" at bounding box center [37, 288] width 36 height 7
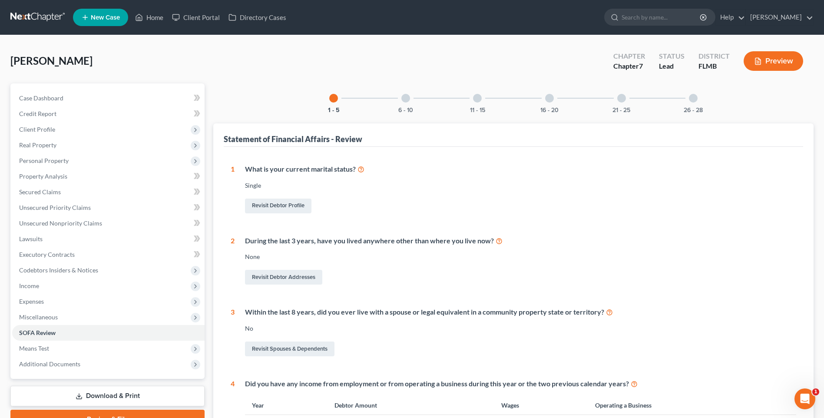
scroll to position [130, 0]
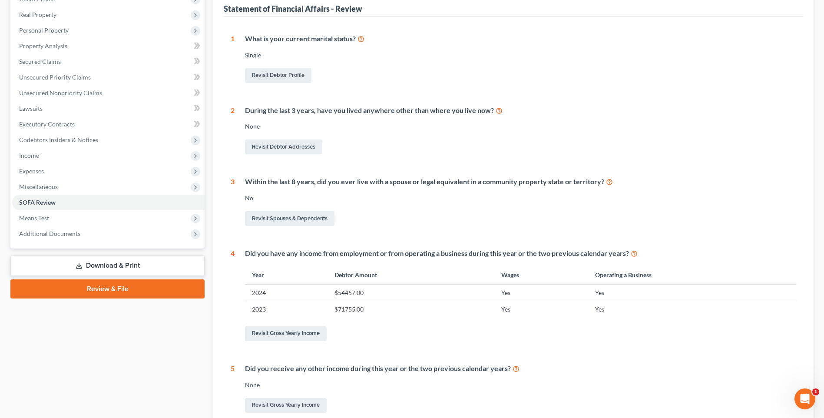
click at [100, 262] on link "Download & Print" at bounding box center [107, 265] width 194 height 20
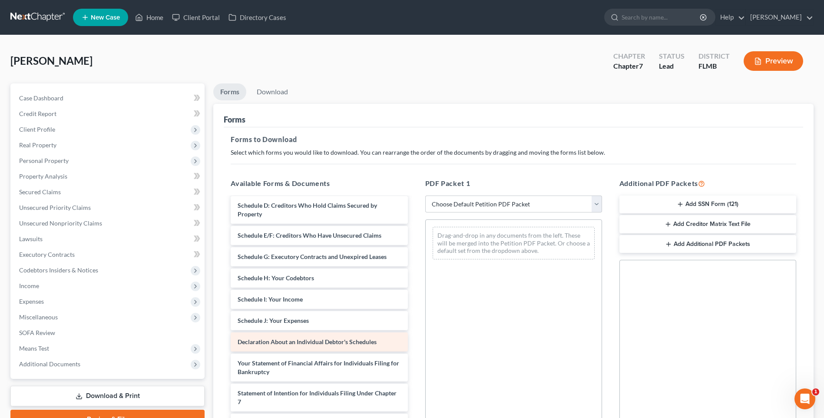
scroll to position [174, 0]
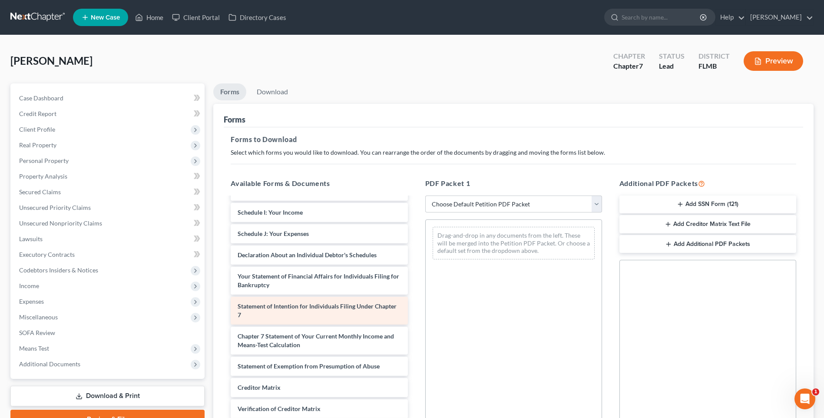
click at [283, 307] on span "Statement of Intention for Individuals Filing Under Chapter 7" at bounding box center [317, 310] width 159 height 16
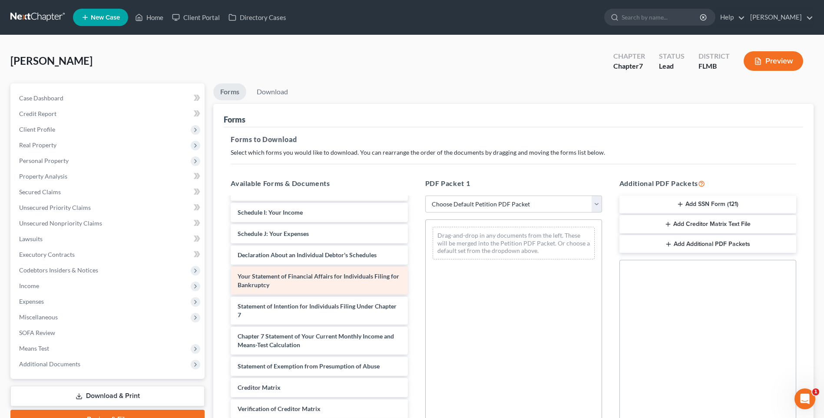
click at [291, 287] on div "Your Statement of Financial Affairs for Individuals Filing for Bankruptcy" at bounding box center [319, 281] width 177 height 28
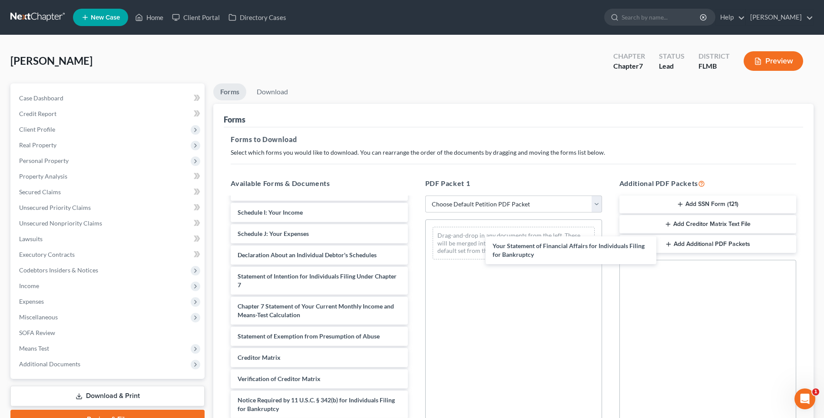
drag, startPoint x: 262, startPoint y: 278, endPoint x: 516, endPoint y: 244, distance: 256.4
click at [414, 248] on div "Your Statement of Financial Affairs for Individuals Filing for Bankruptcy Volun…" at bounding box center [319, 232] width 191 height 416
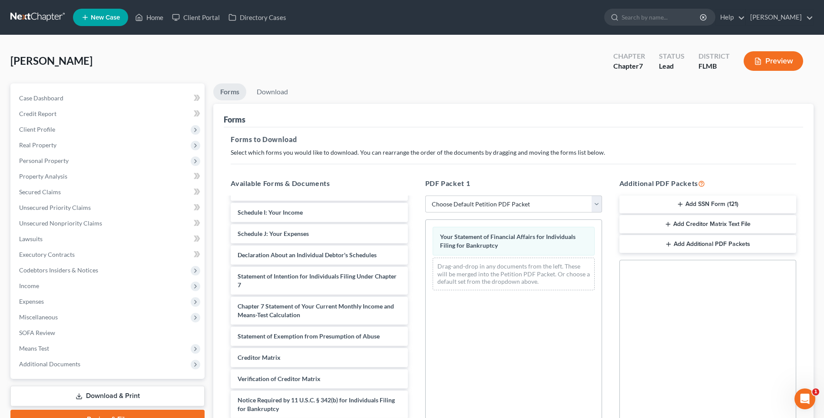
scroll to position [119, 0]
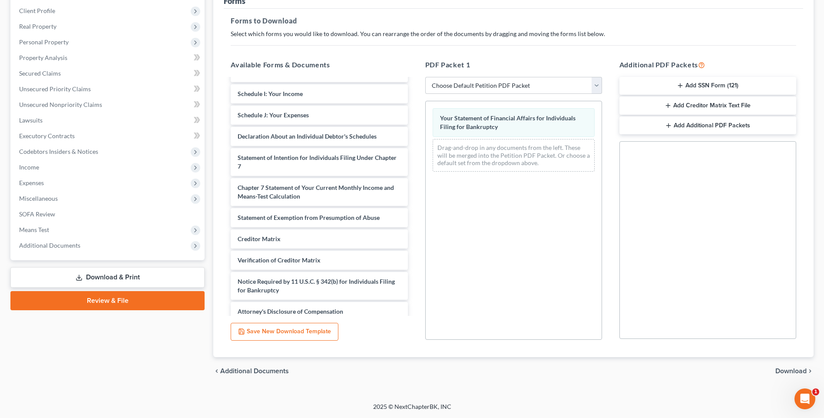
click at [797, 367] on span "Download" at bounding box center [790, 370] width 31 height 7
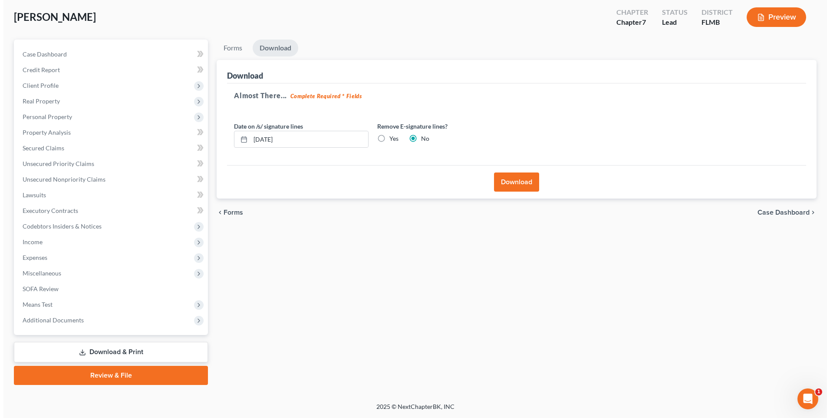
scroll to position [44, 0]
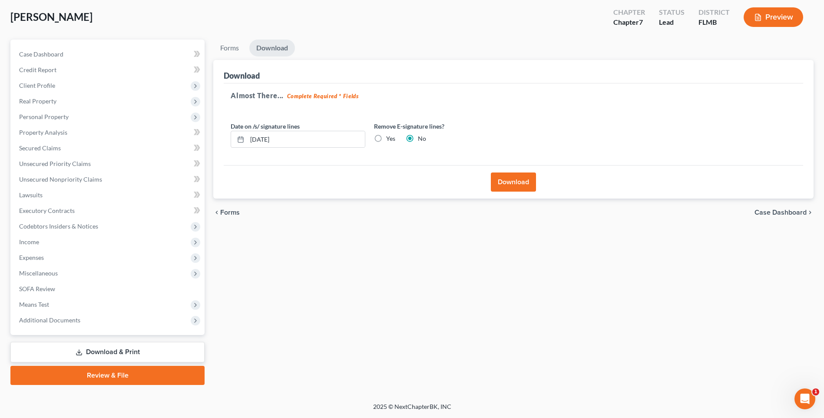
click at [502, 179] on button "Download" at bounding box center [513, 181] width 45 height 19
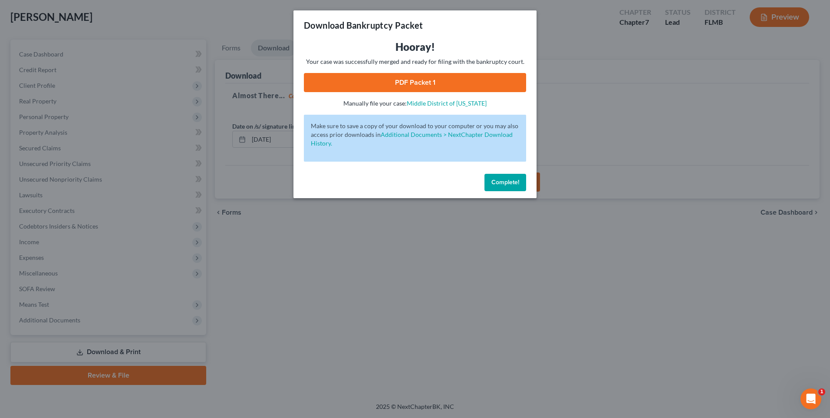
click at [368, 82] on link "PDF Packet 1" at bounding box center [415, 82] width 222 height 19
